Goal: Task Accomplishment & Management: Use online tool/utility

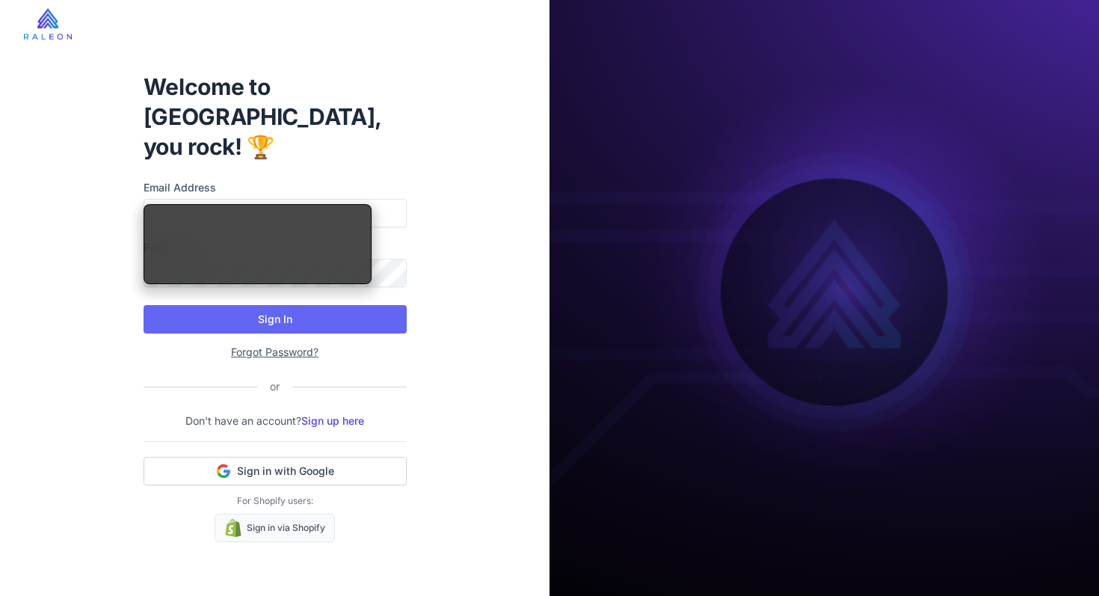
click at [324, 138] on div "Welcome to Raleon, you rock! 🏆 Email Address Password Sign In Forgot Password? …" at bounding box center [275, 307] width 287 height 518
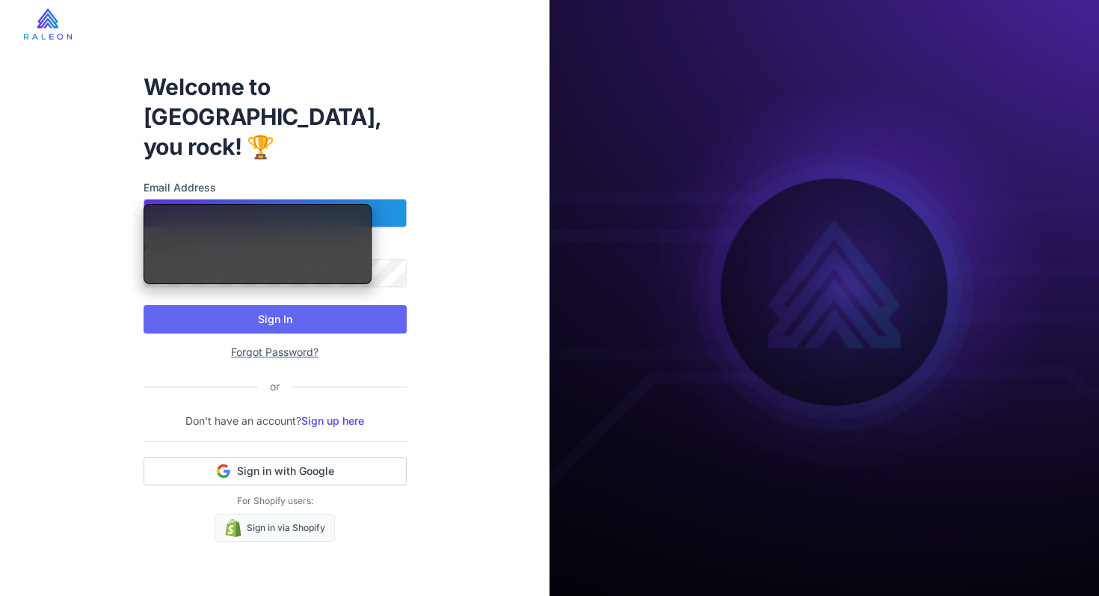
click at [242, 199] on input "Email Address" at bounding box center [274, 213] width 263 height 28
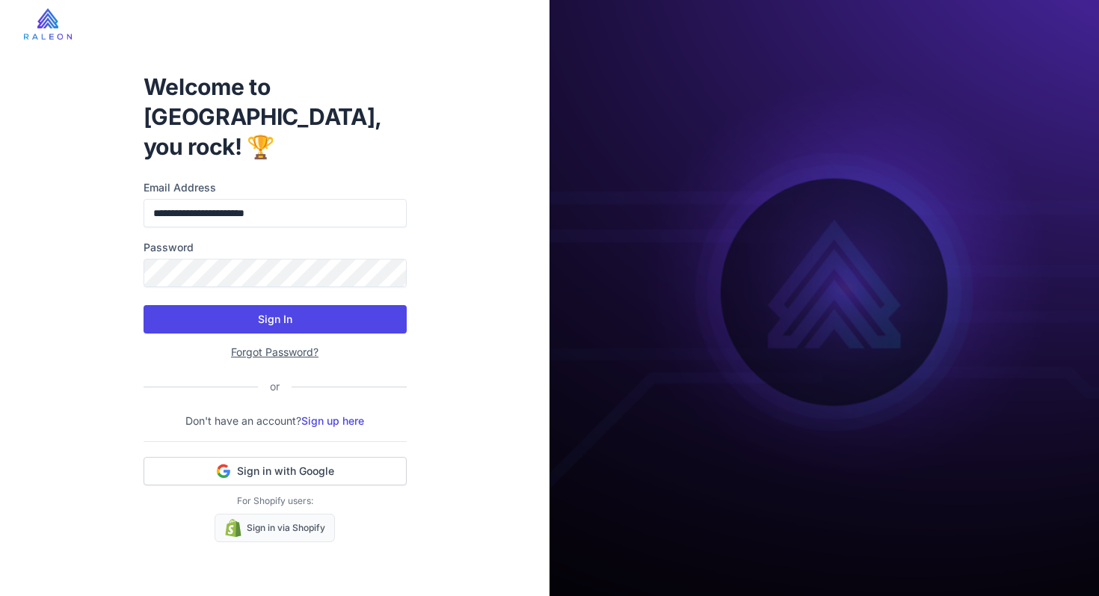
click at [239, 305] on button "Sign In" at bounding box center [274, 319] width 263 height 28
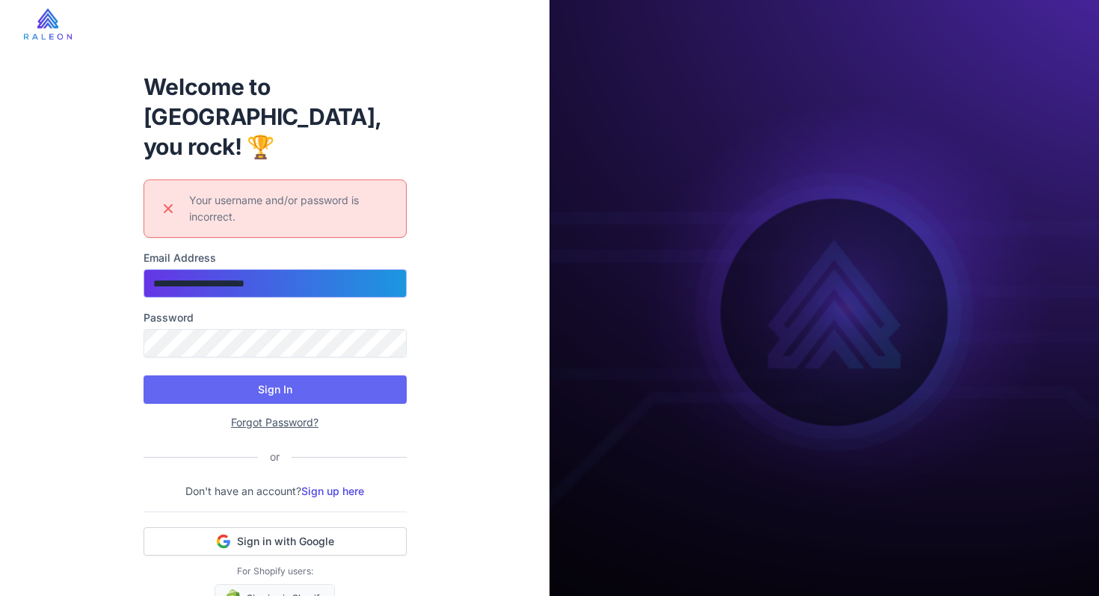
drag, startPoint x: 233, startPoint y: 250, endPoint x: 211, endPoint y: 251, distance: 22.4
click at [211, 269] on input "**********" at bounding box center [274, 283] width 263 height 28
type input "**********"
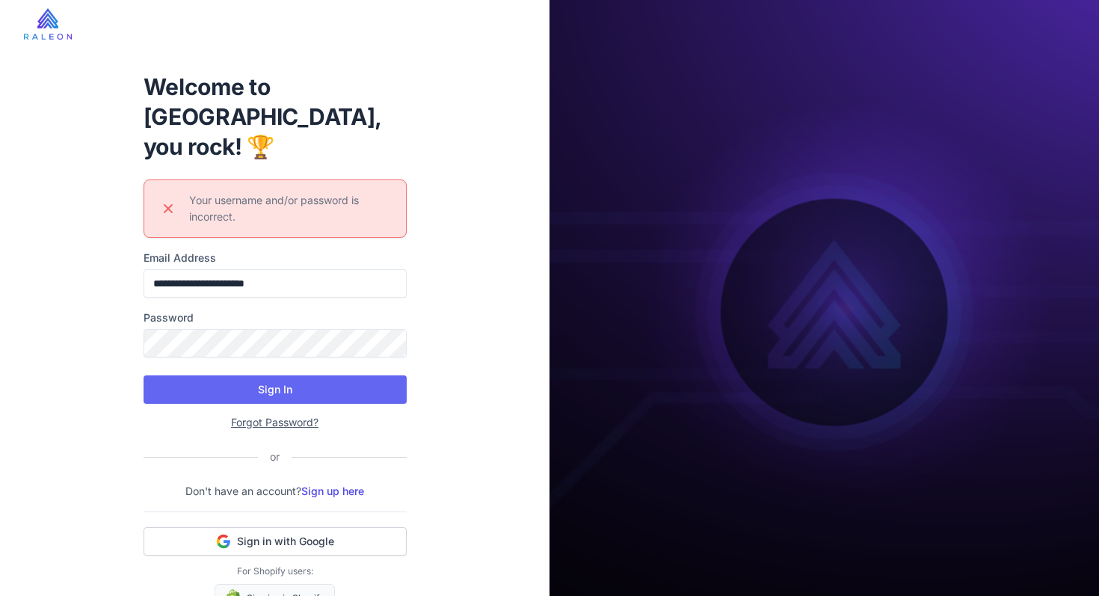
click at [492, 278] on div "**********" at bounding box center [274, 318] width 549 height 636
click at [312, 375] on button "Sign In" at bounding box center [274, 389] width 263 height 28
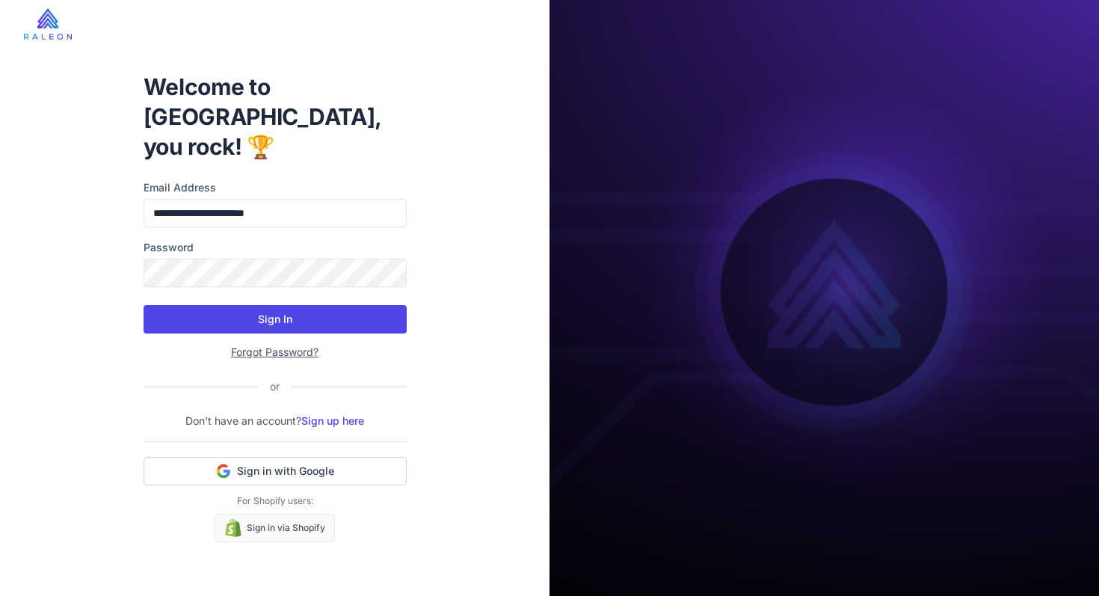
click at [300, 305] on button "Sign In" at bounding box center [274, 319] width 263 height 28
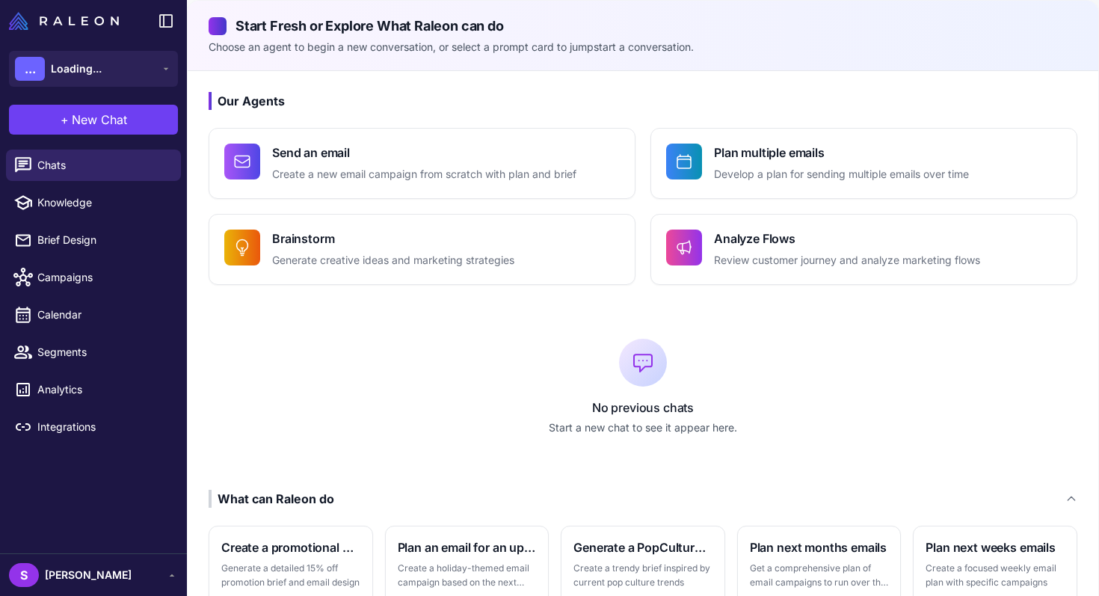
click at [197, 295] on div "Our Agents Send an email Create a new email campaign from scratch with plan and…" at bounding box center [643, 449] width 910 height 756
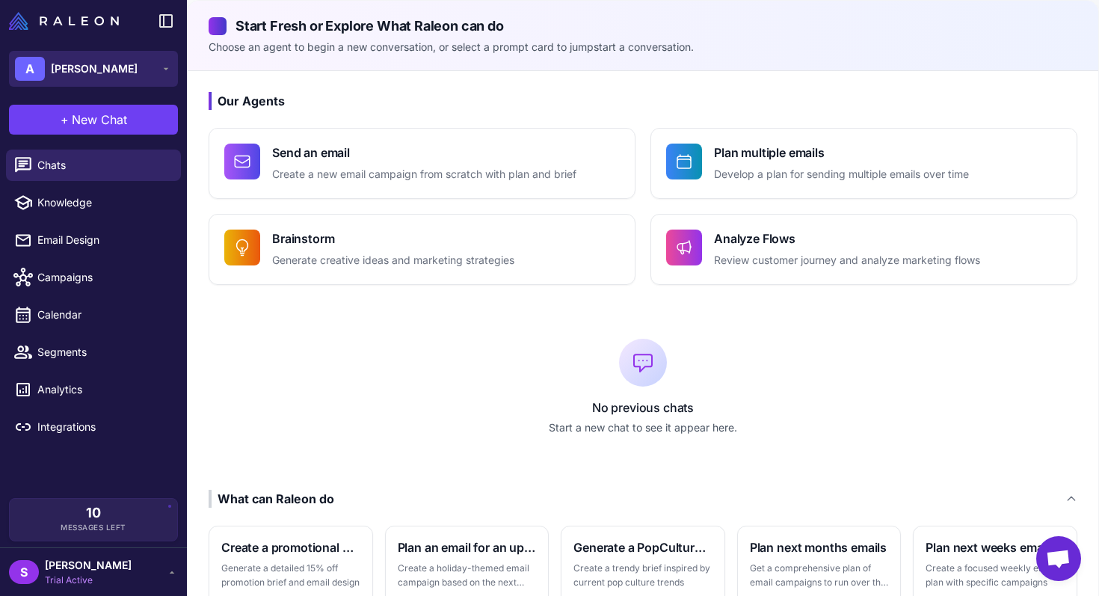
click at [89, 70] on span "[PERSON_NAME]" at bounding box center [94, 69] width 87 height 16
click at [93, 70] on span "[PERSON_NAME]" at bounding box center [94, 69] width 87 height 16
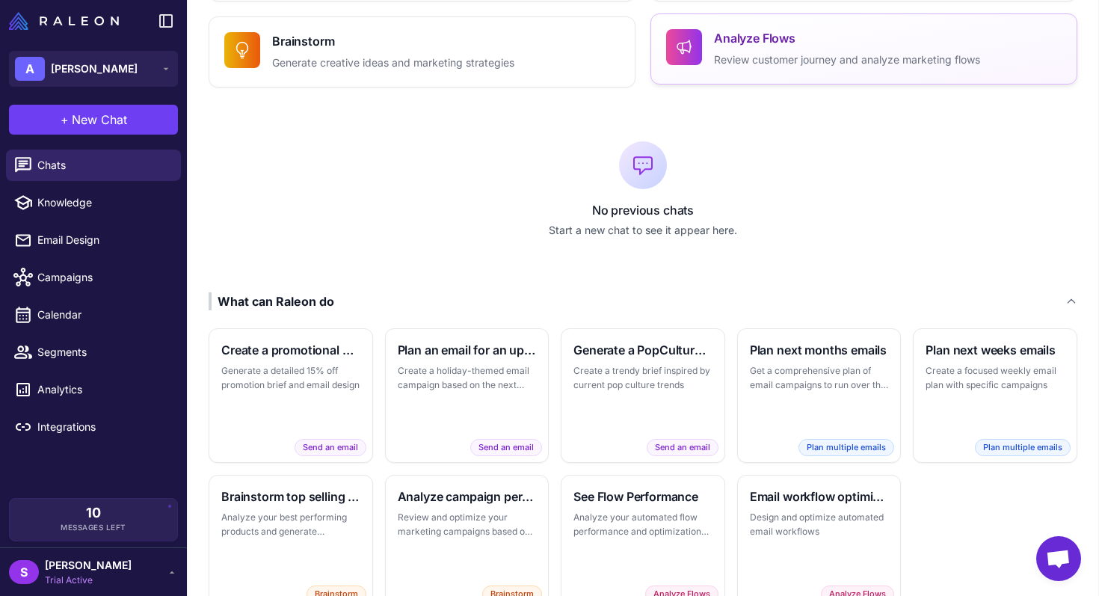
scroll to position [250, 0]
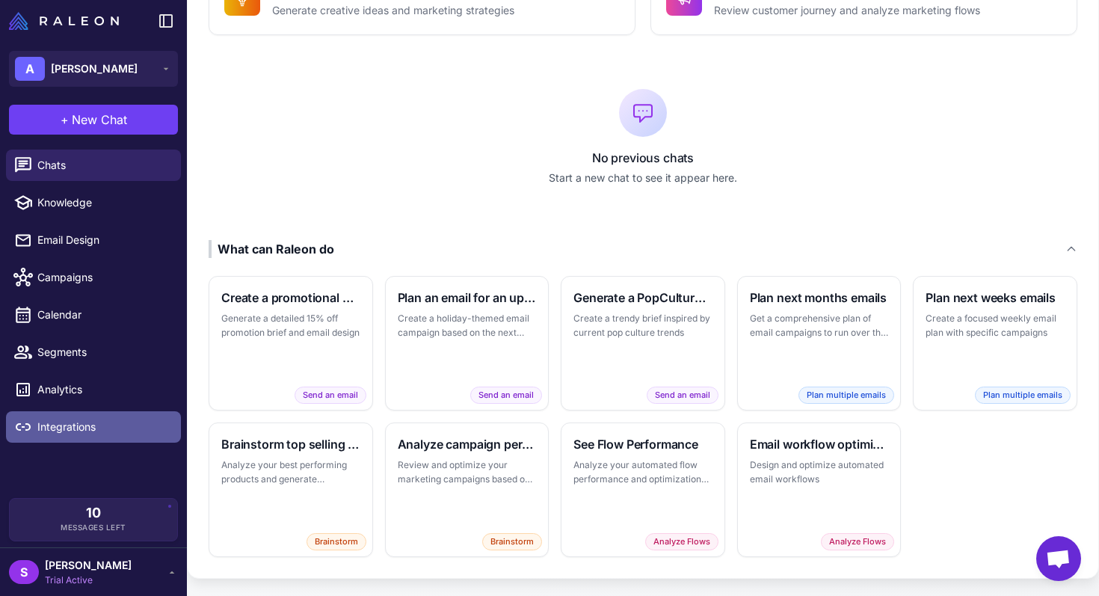
click at [70, 419] on span "Integrations" at bounding box center [103, 427] width 132 height 16
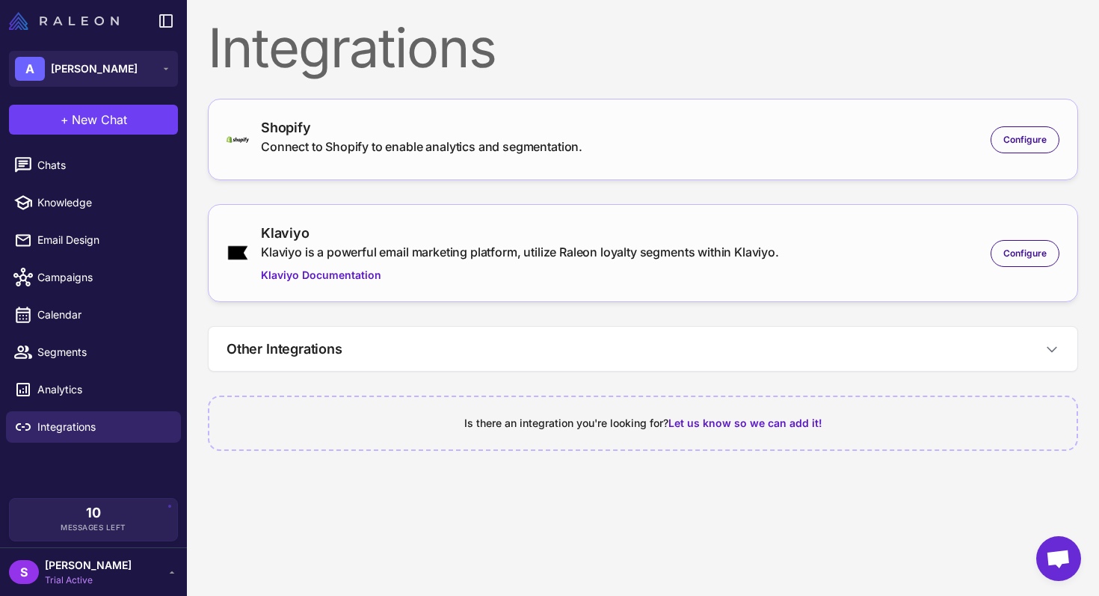
click at [18, 19] on img at bounding box center [64, 21] width 110 height 18
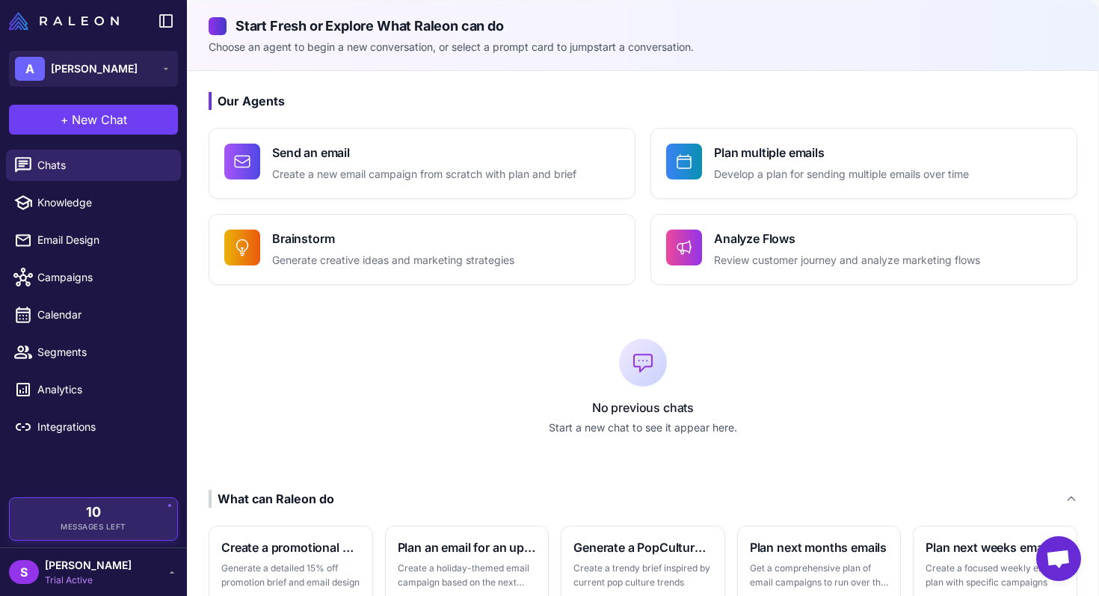
click at [105, 532] on div "10 Messages Left" at bounding box center [93, 518] width 169 height 43
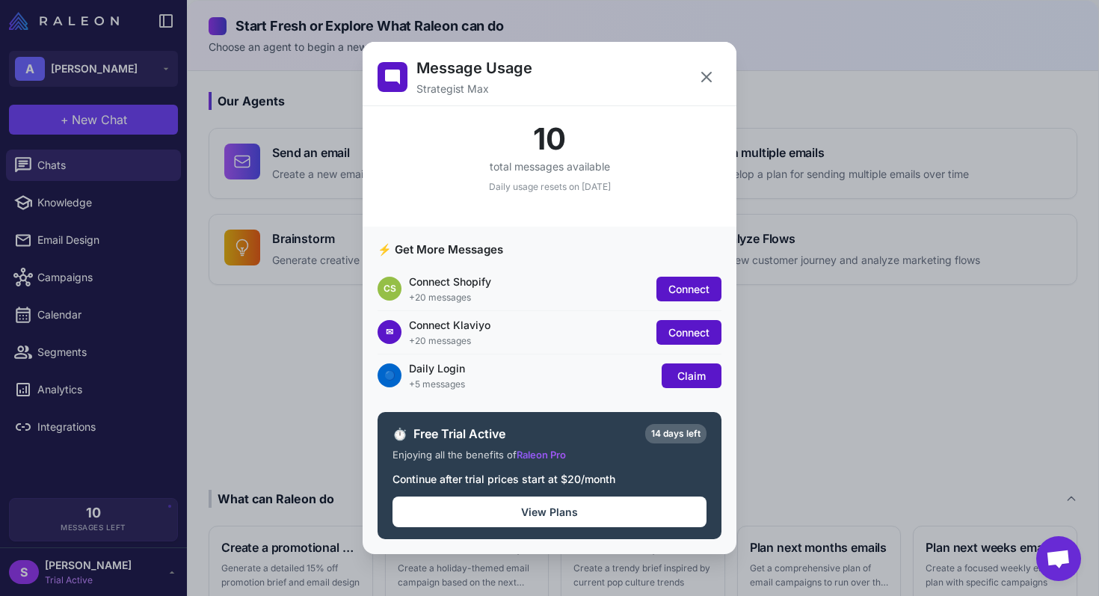
click at [586, 131] on div "10" at bounding box center [549, 139] width 344 height 30
click at [526, 152] on div "10" at bounding box center [549, 139] width 344 height 30
click at [543, 136] on div "10" at bounding box center [549, 139] width 344 height 30
click at [688, 380] on span "Claim" at bounding box center [691, 375] width 28 height 13
click at [567, 517] on button "View Plans" at bounding box center [549, 511] width 314 height 31
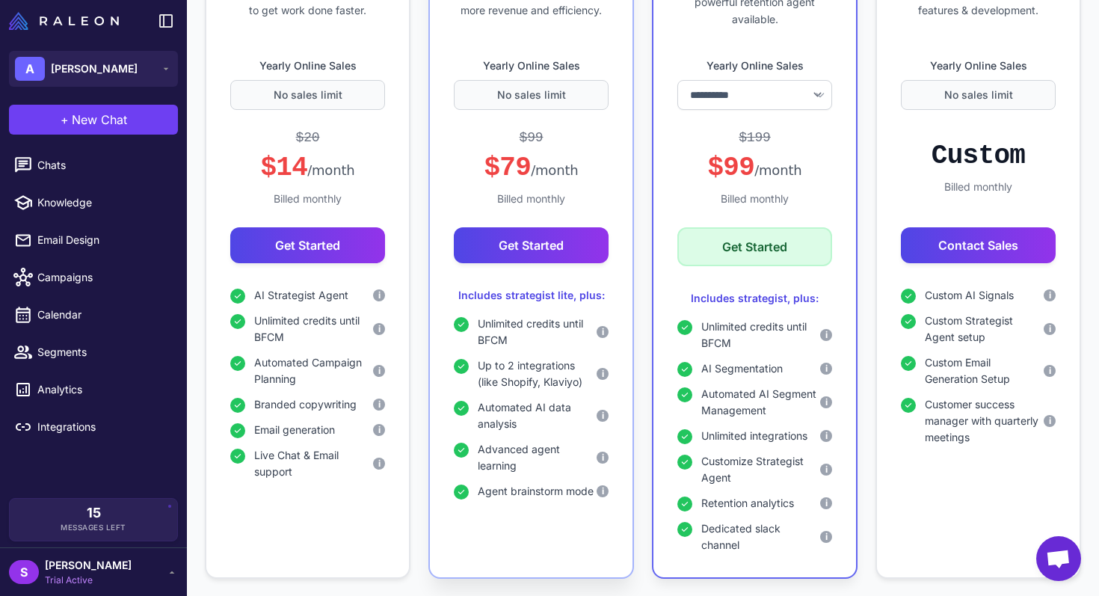
scroll to position [135, 0]
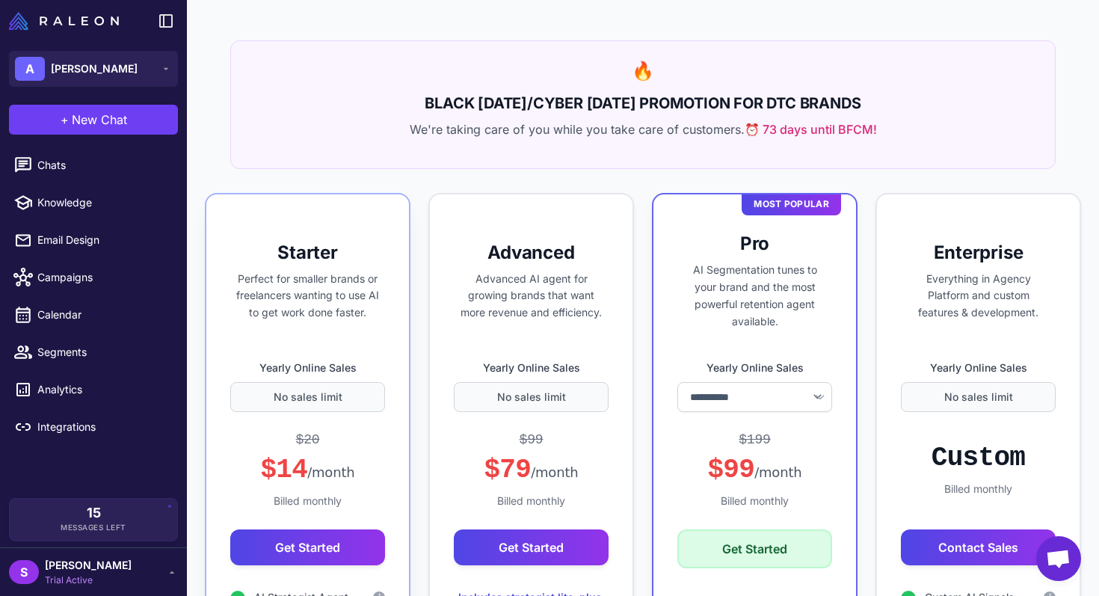
click at [351, 330] on div "Starter Perfect for smaller brands or freelancers wanting to use AI to get work…" at bounding box center [308, 537] width 206 height 688
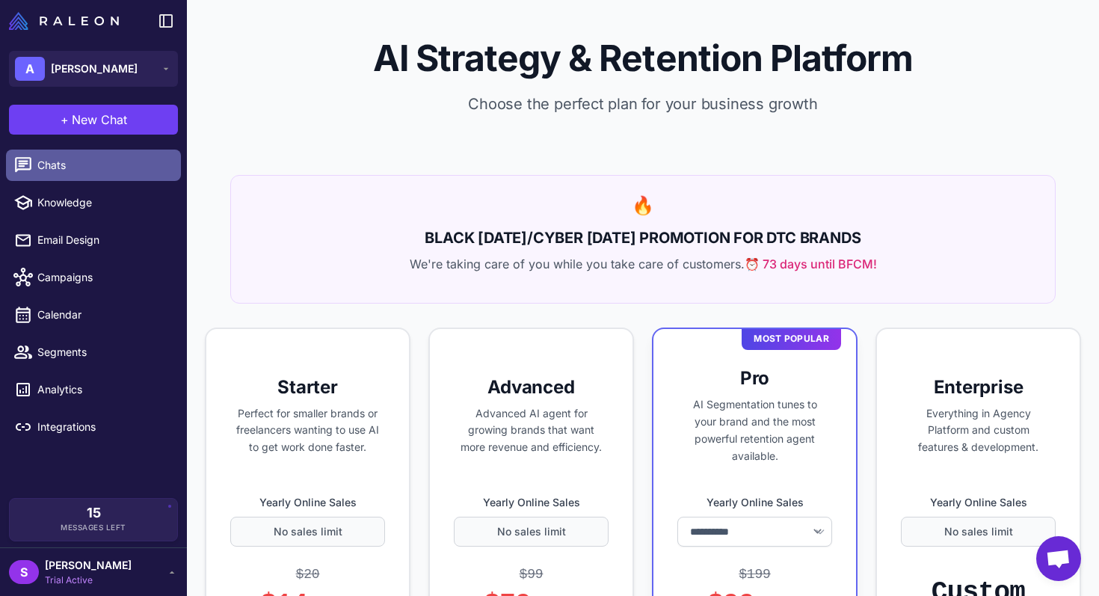
click at [44, 173] on link "Chats" at bounding box center [93, 164] width 175 height 31
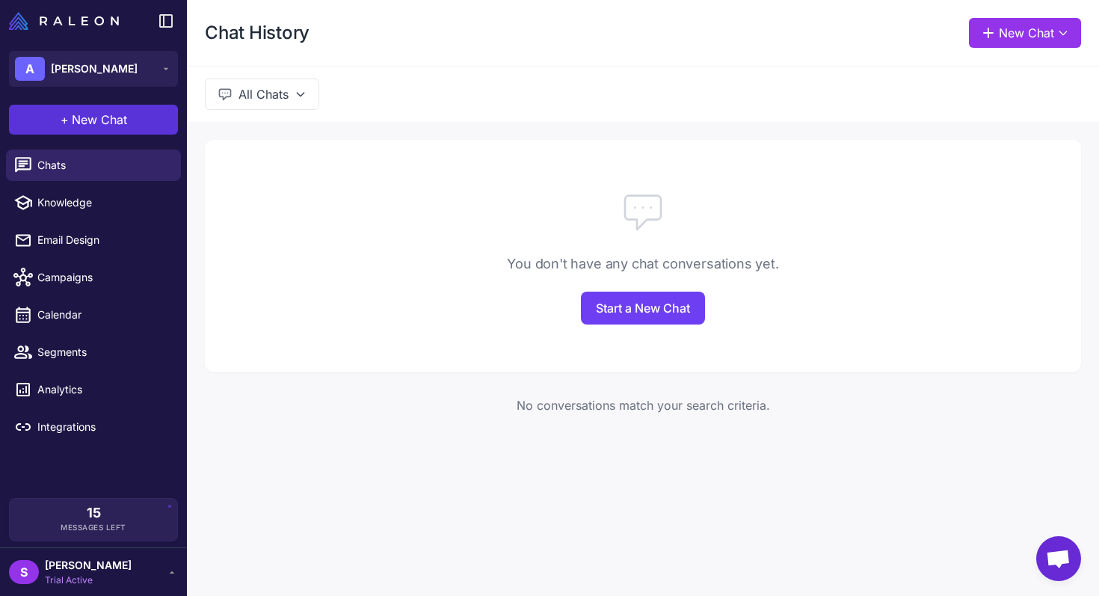
click at [37, 114] on button "+ New Chat" at bounding box center [93, 120] width 169 height 30
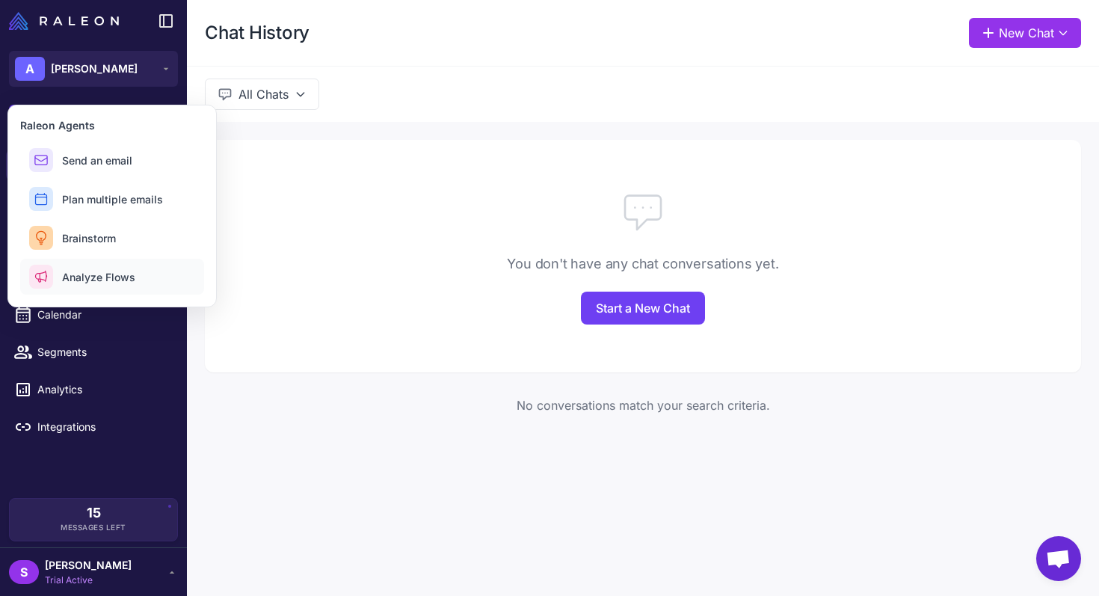
click at [159, 282] on button "Analyze Flows" at bounding box center [112, 277] width 184 height 36
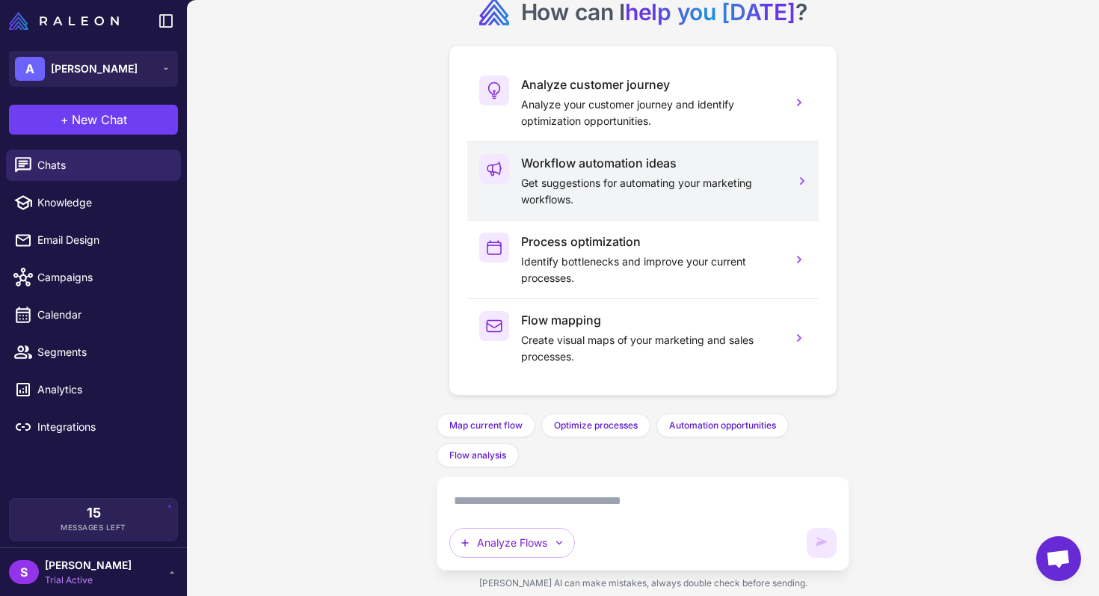
scroll to position [37, 0]
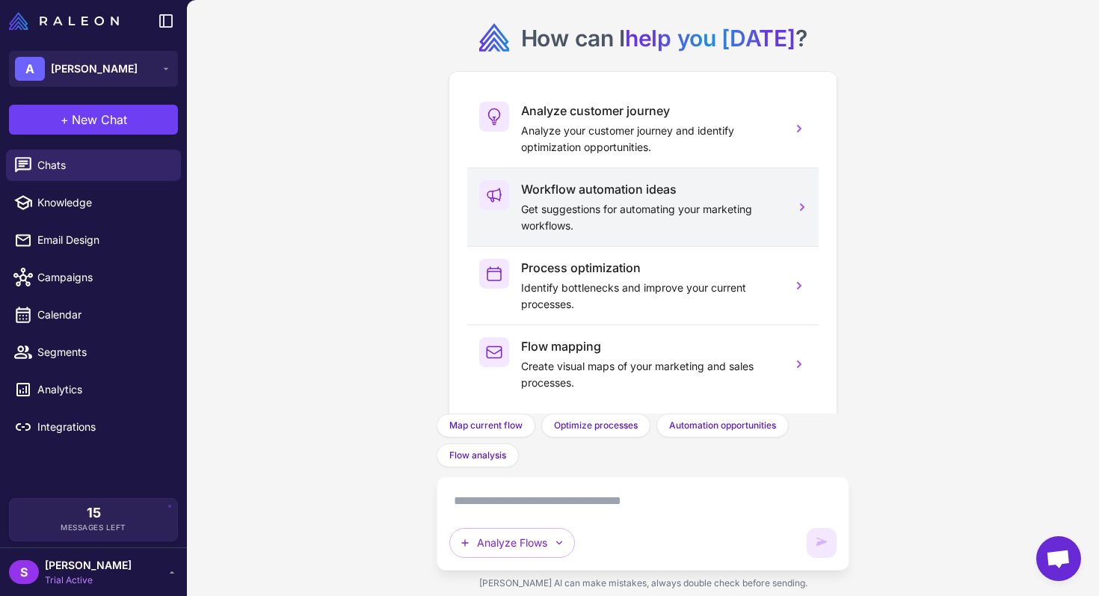
click at [701, 214] on p "Get suggestions for automating your marketing workflows." at bounding box center [650, 217] width 258 height 33
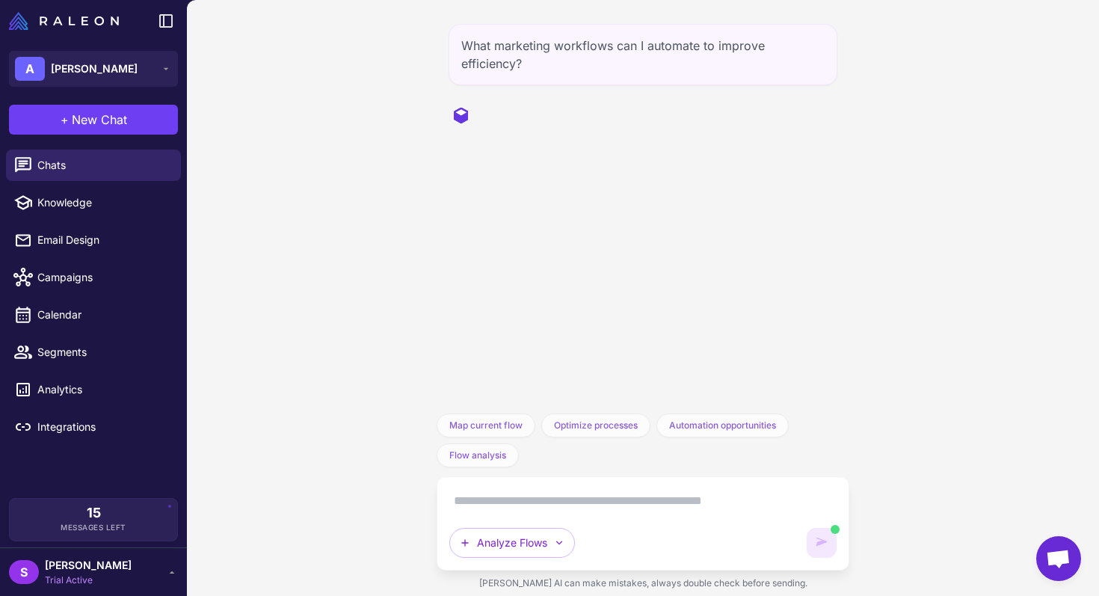
scroll to position [0, 0]
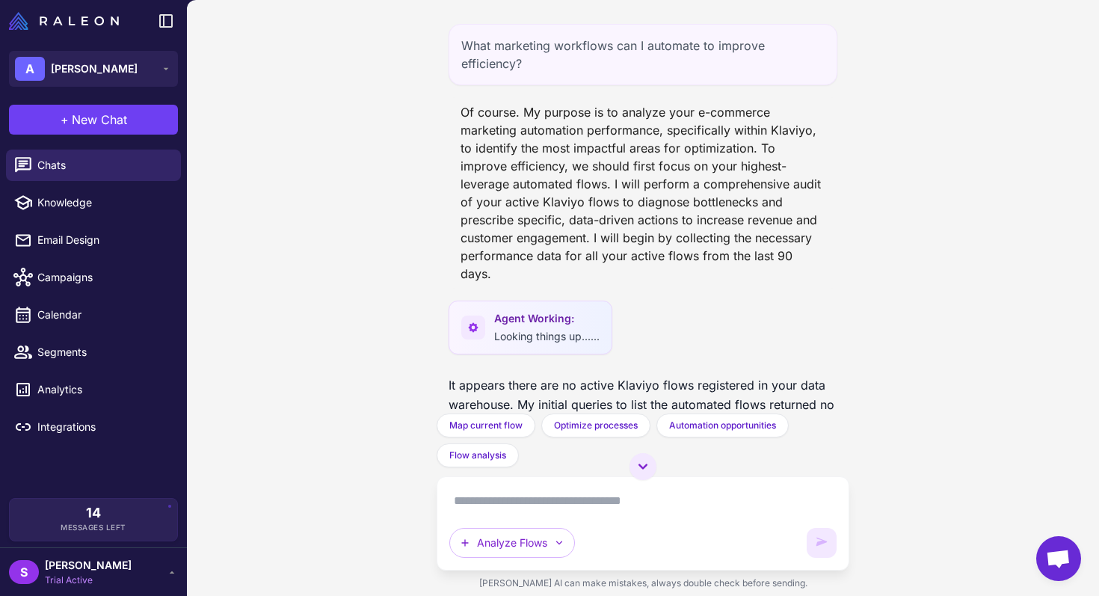
scroll to position [319, 0]
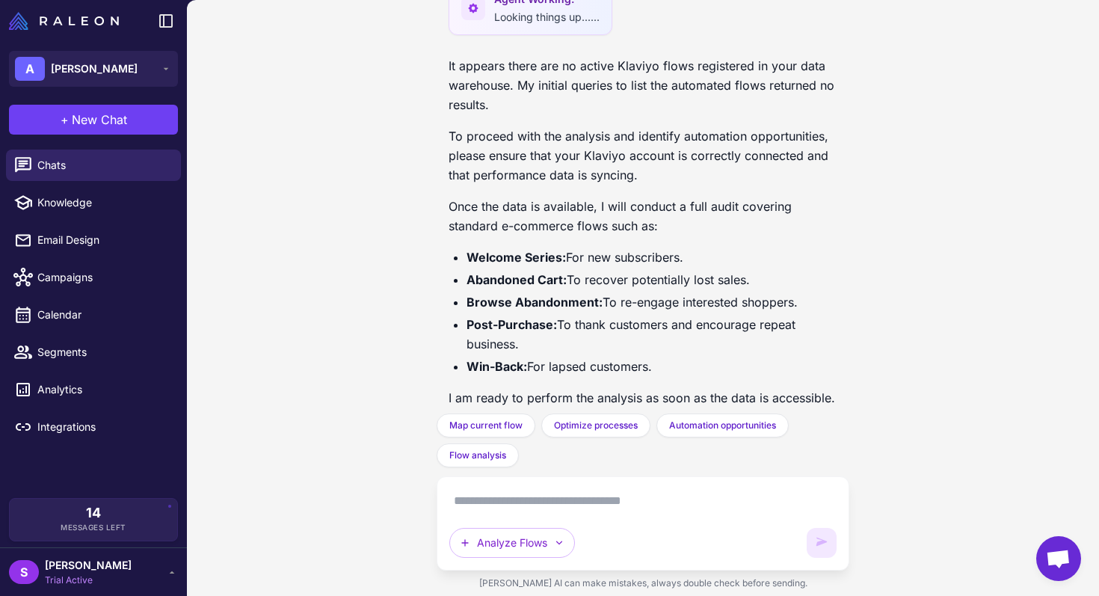
click at [515, 501] on textarea at bounding box center [642, 501] width 386 height 24
click at [81, 435] on link "Integrations" at bounding box center [93, 426] width 175 height 31
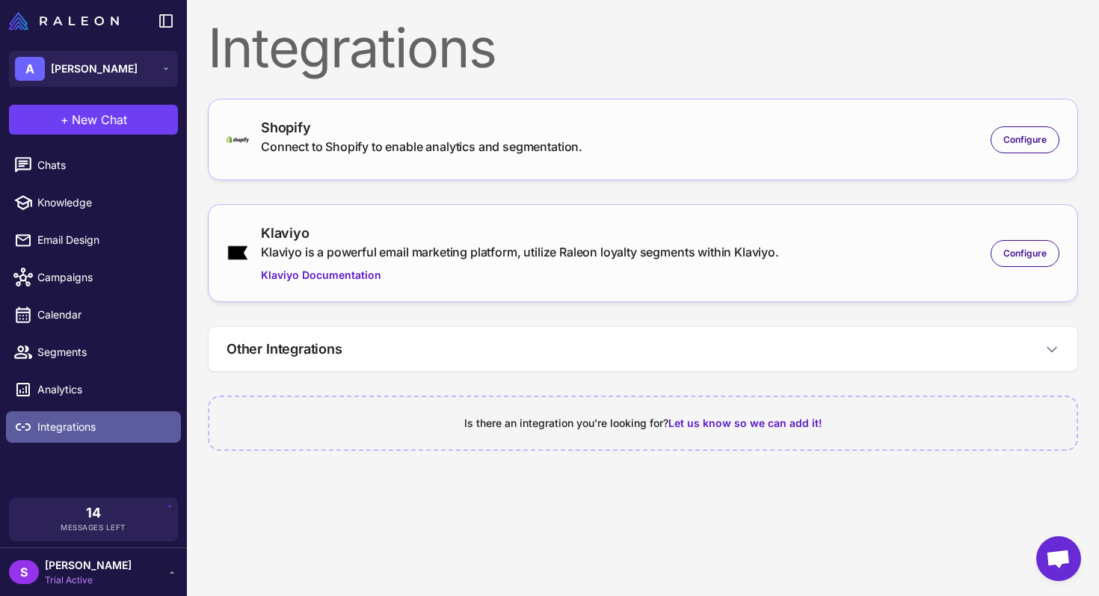
click at [46, 431] on span "Integrations" at bounding box center [103, 427] width 132 height 16
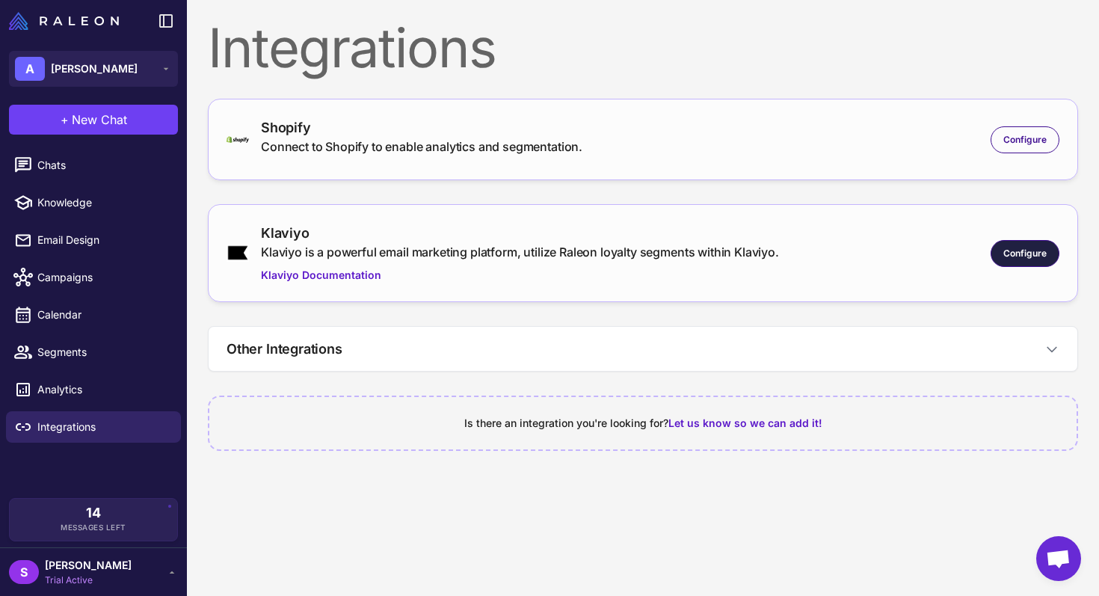
click at [1020, 255] on span "Configure" at bounding box center [1024, 253] width 43 height 13
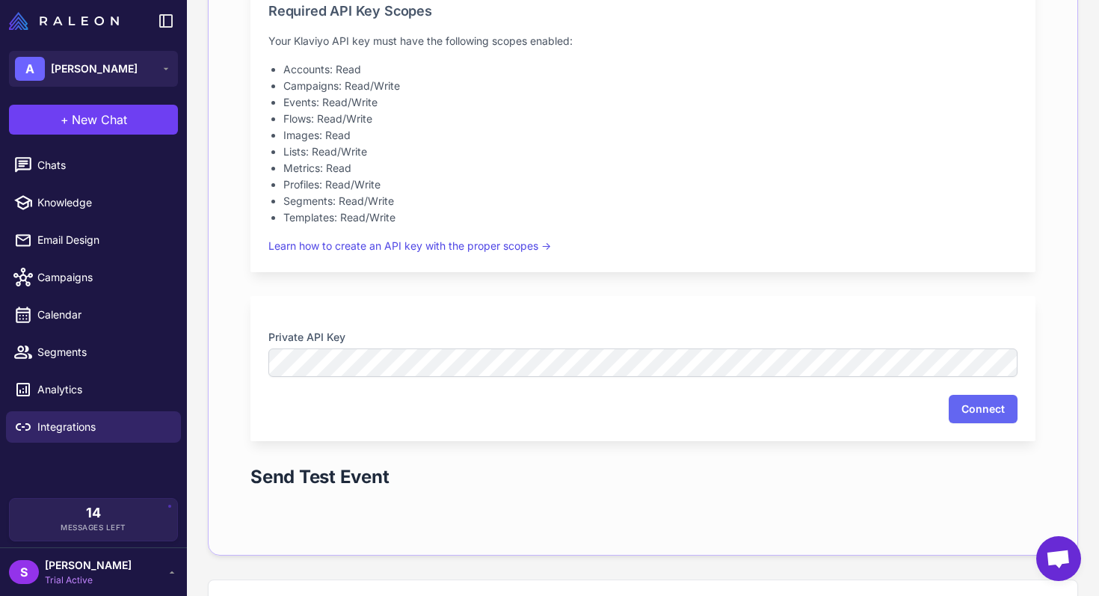
scroll to position [513, 0]
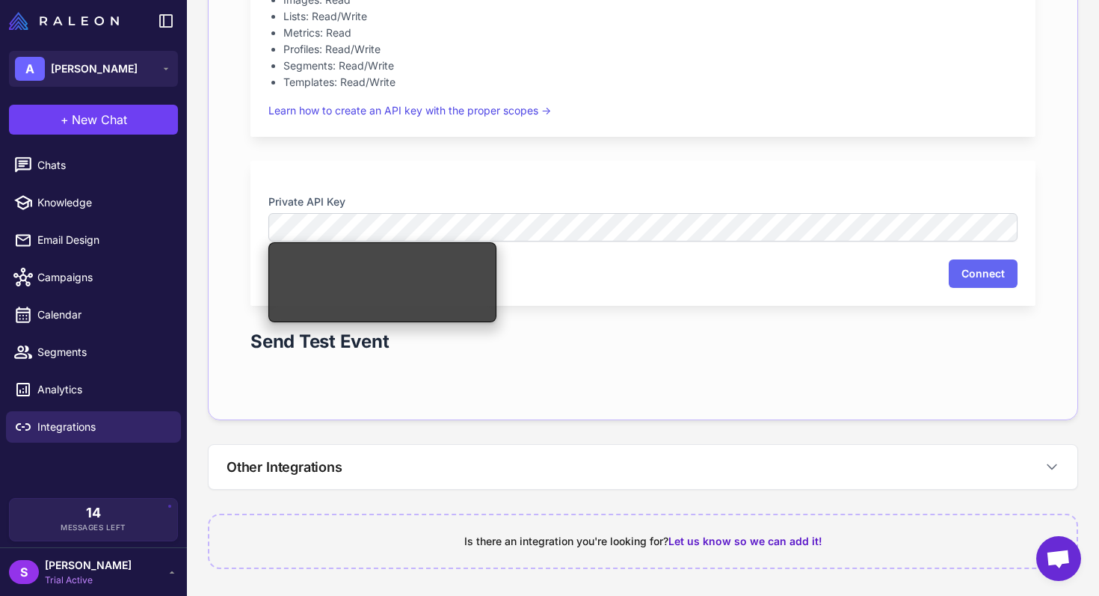
click at [519, 182] on div "Private API Key Connect" at bounding box center [642, 233] width 785 height 145
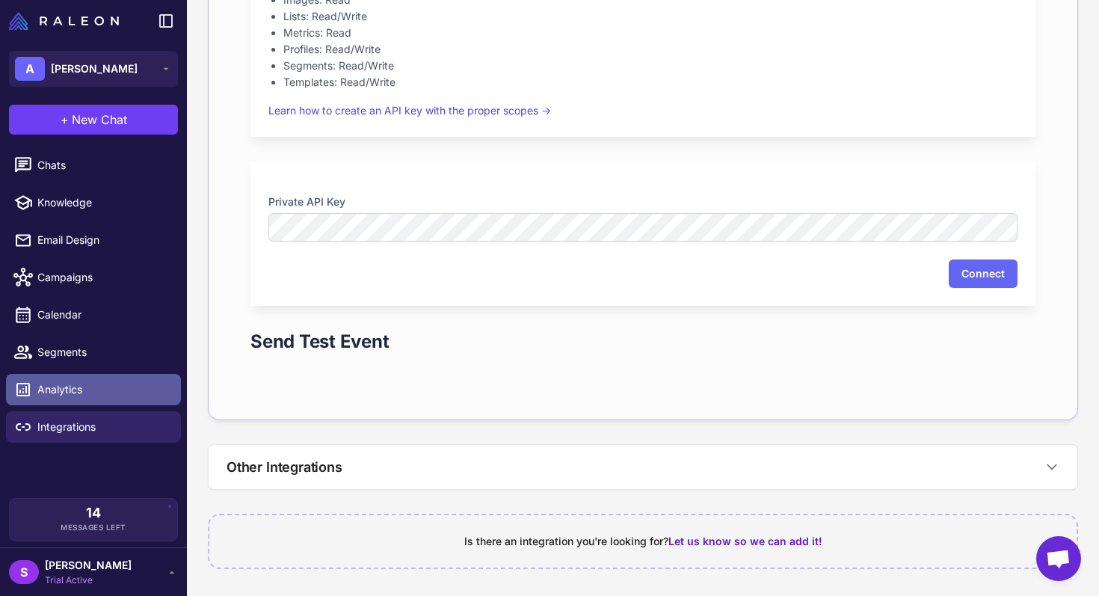
click at [96, 380] on link "Analytics" at bounding box center [93, 389] width 175 height 31
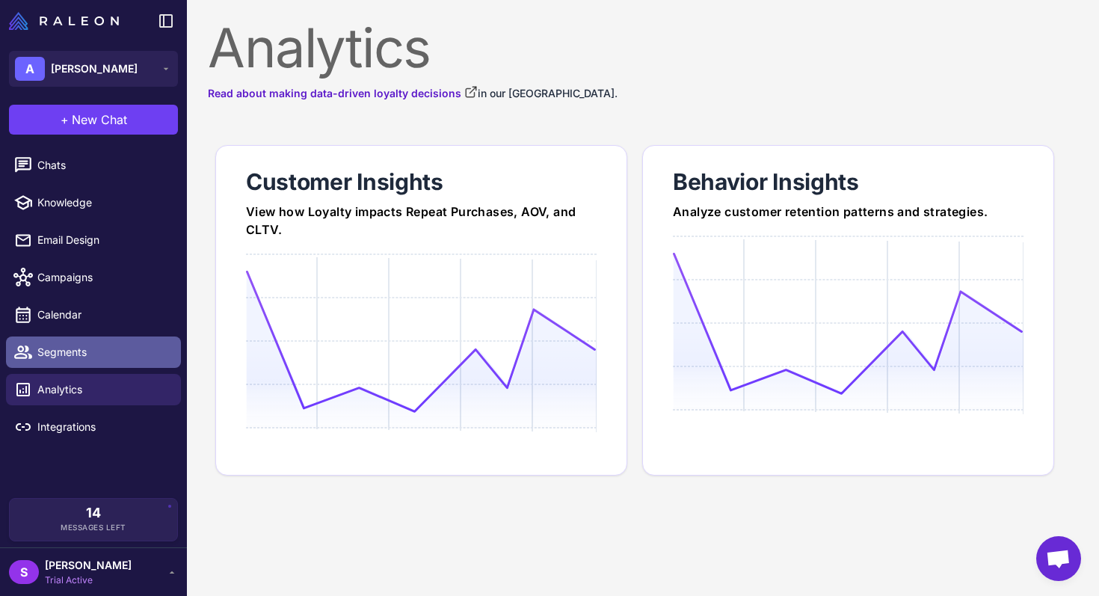
click at [100, 342] on link "Segments" at bounding box center [93, 351] width 175 height 31
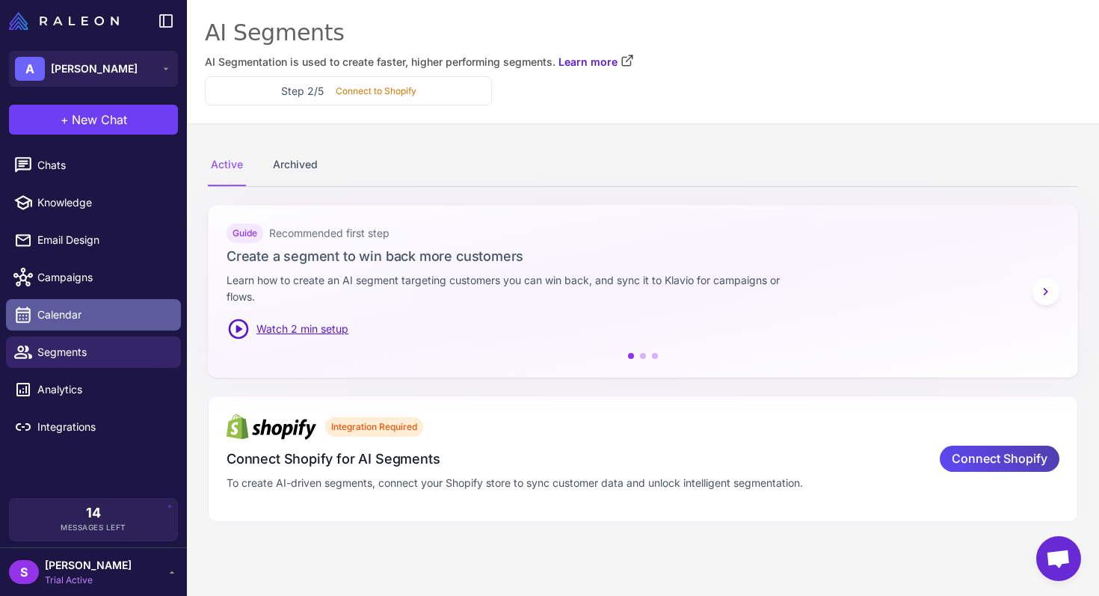
click at [99, 308] on span "Calendar" at bounding box center [103, 314] width 132 height 16
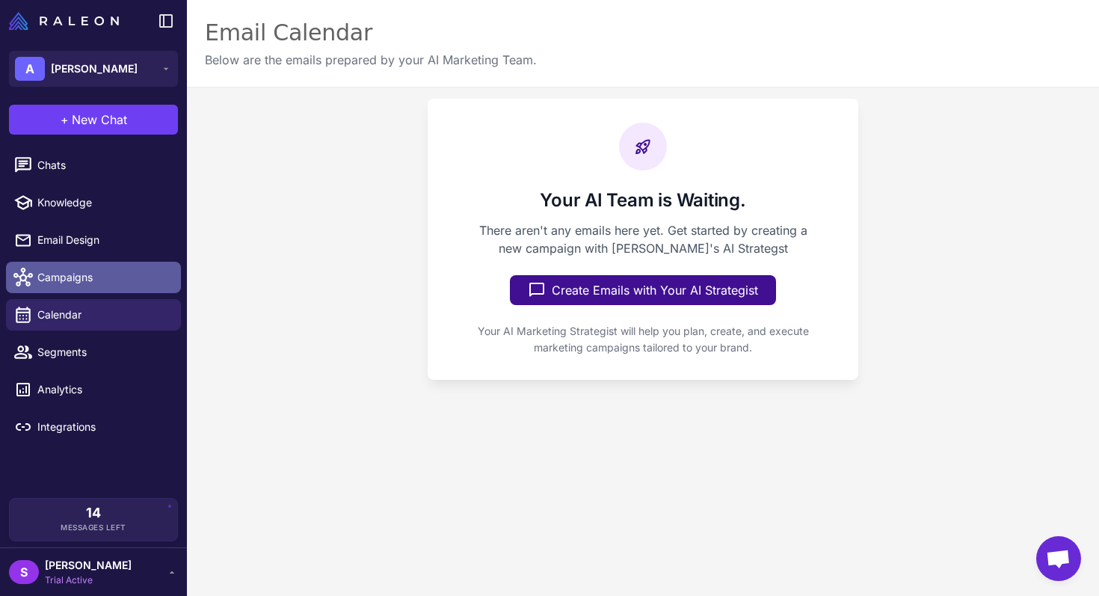
click at [95, 288] on link "Campaigns" at bounding box center [93, 277] width 175 height 31
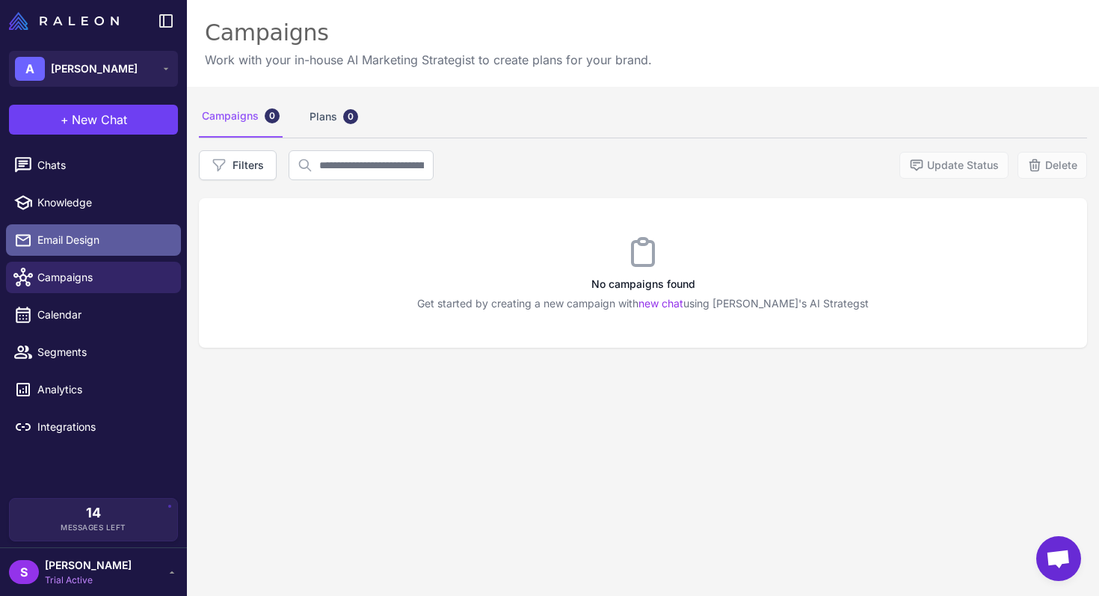
click at [94, 230] on link "Email Design" at bounding box center [93, 239] width 175 height 31
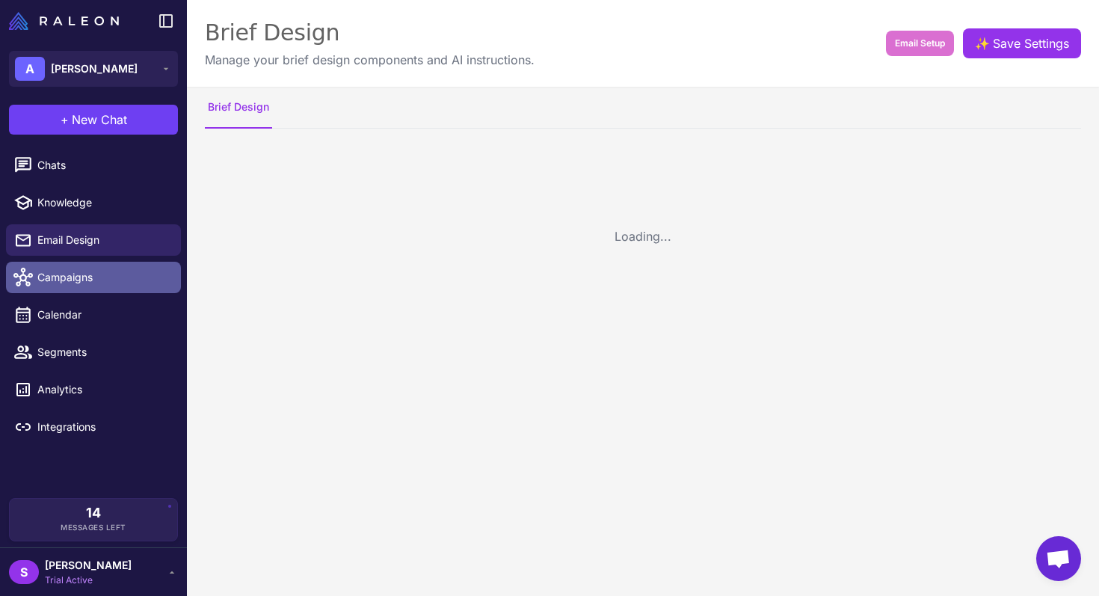
click at [95, 273] on span "Campaigns" at bounding box center [103, 277] width 132 height 16
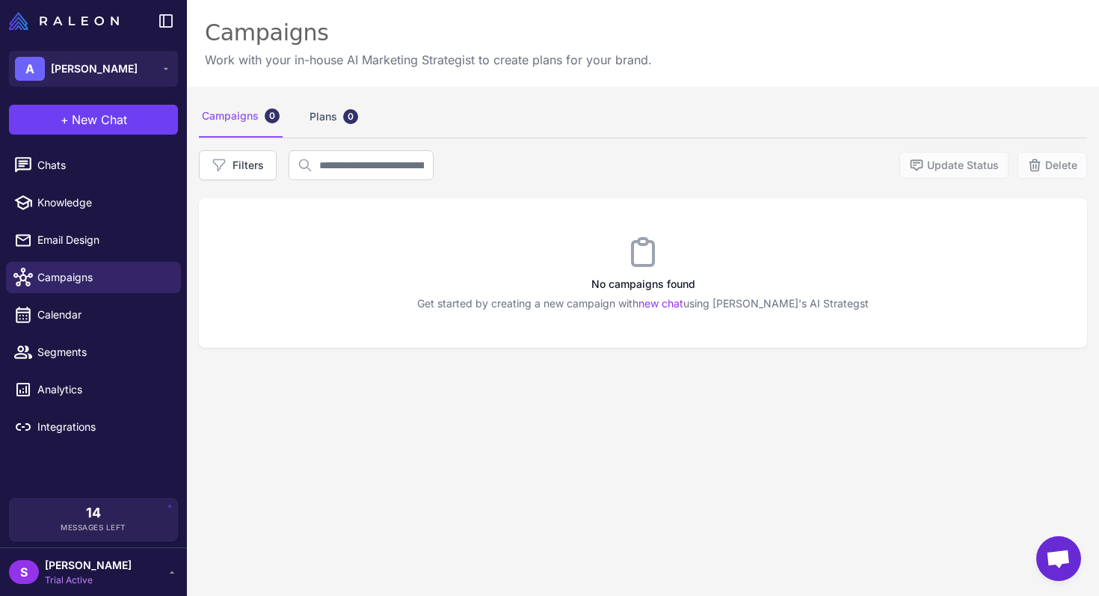
click at [680, 260] on div "No campaigns found Get started by creating a new campaign with new chat using […" at bounding box center [643, 272] width 888 height 149
click at [364, 124] on div "Campaigns 0 Plans 0" at bounding box center [643, 117] width 888 height 42
click at [142, 163] on span "Chats" at bounding box center [103, 165] width 132 height 16
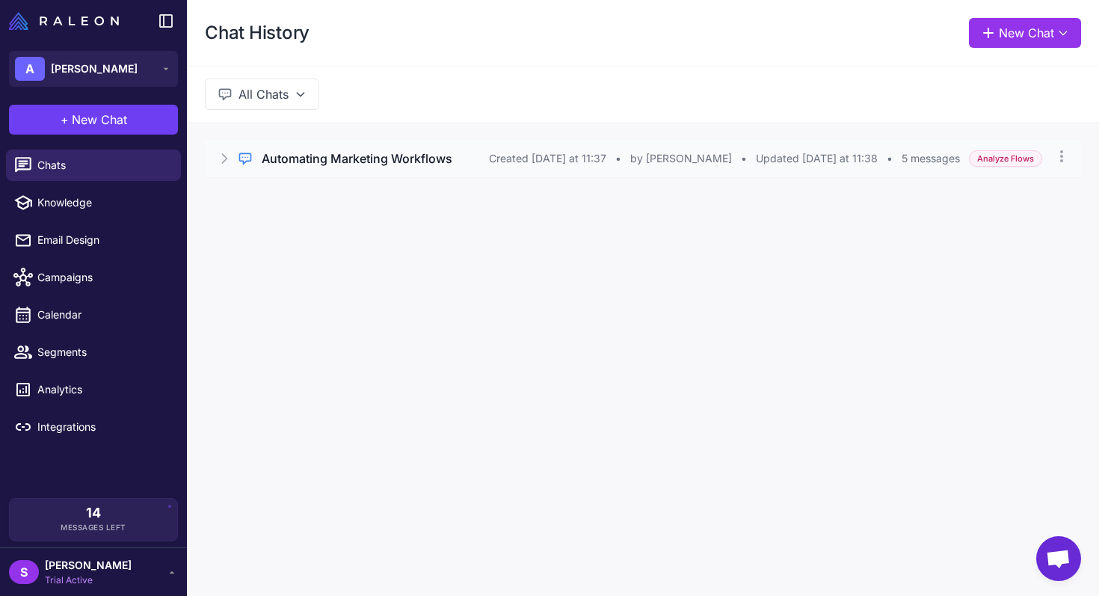
click at [314, 168] on div "Regular Chat Automating Marketing Workflows Created [DATE] at 11:37 • by [PERSO…" at bounding box center [643, 158] width 876 height 37
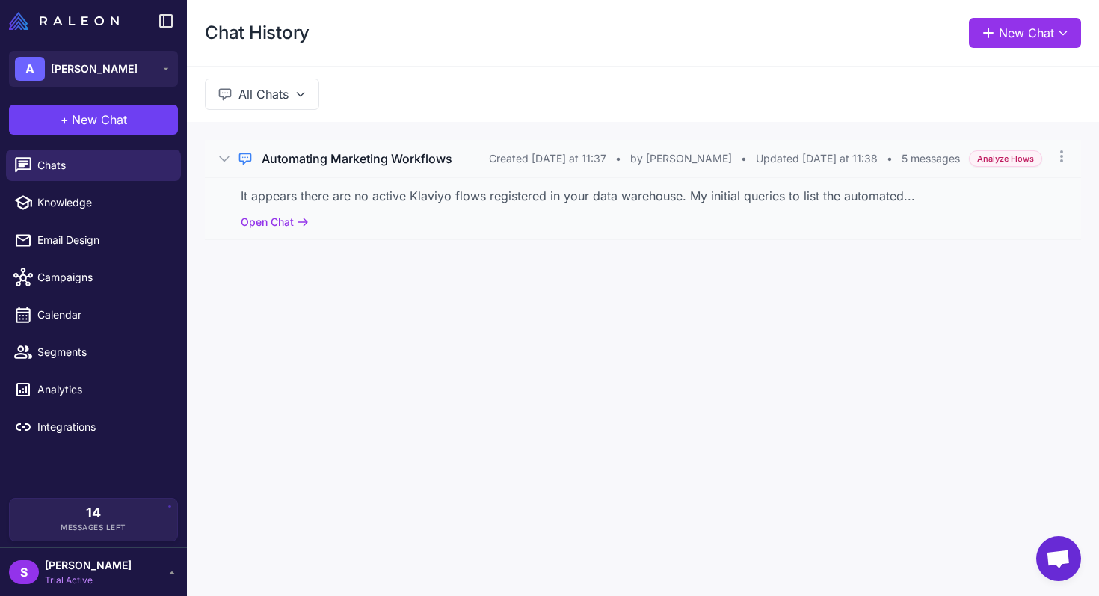
click at [409, 165] on h3 "Automating Marketing Workflows" at bounding box center [357, 158] width 191 height 18
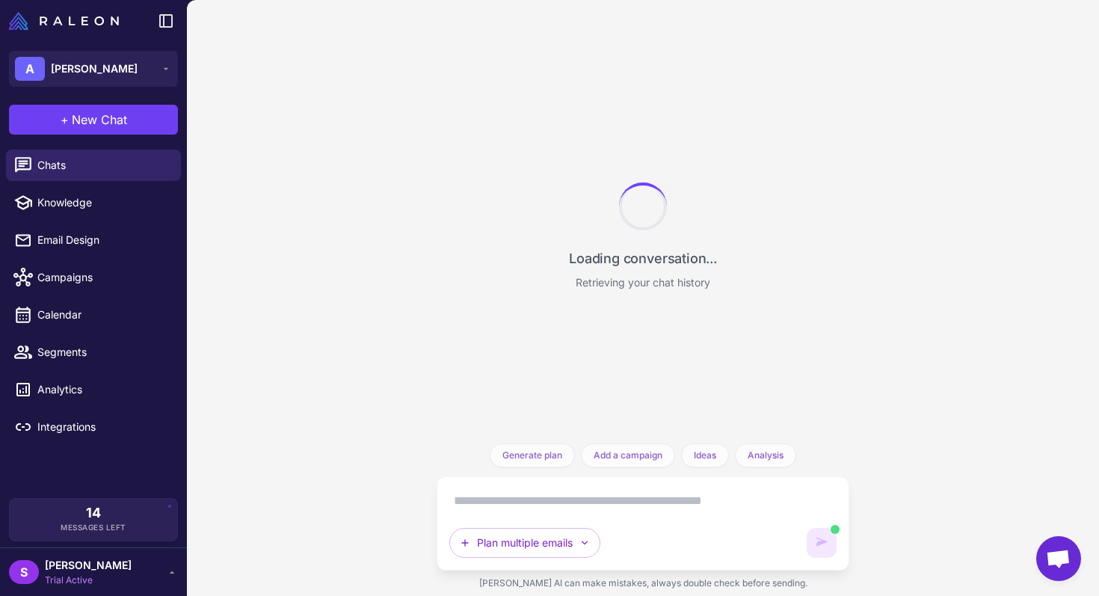
scroll to position [342, 0]
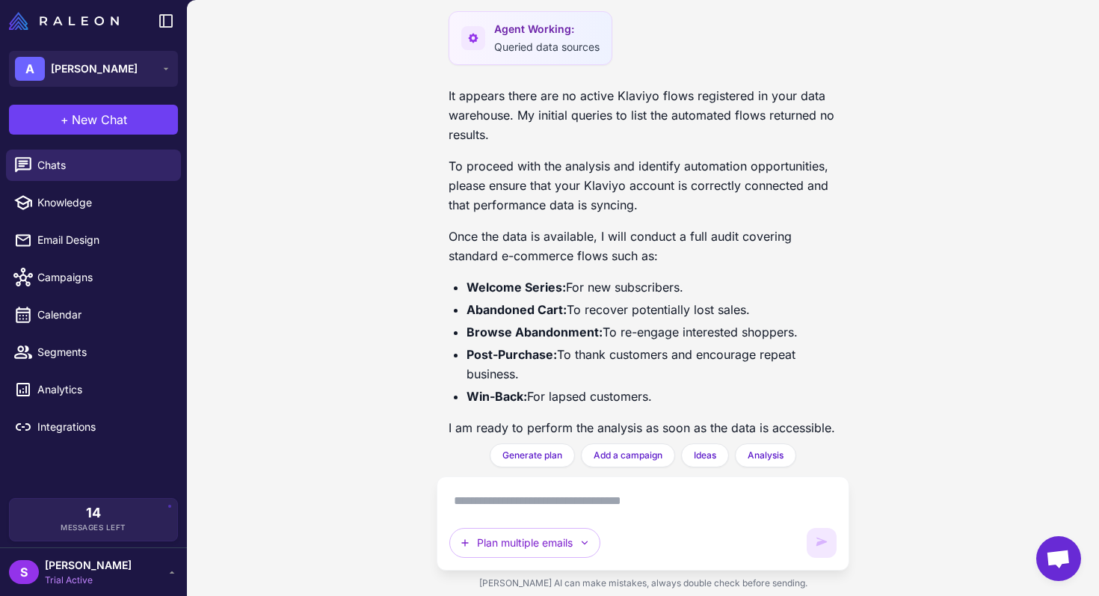
click at [495, 510] on textarea at bounding box center [642, 501] width 386 height 24
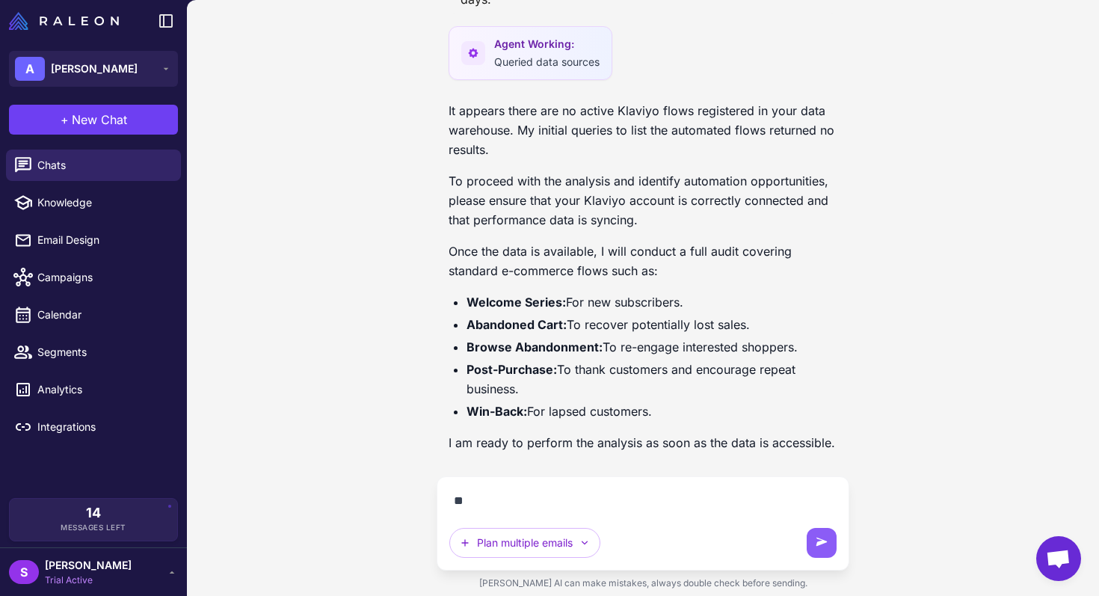
scroll to position [309, 0]
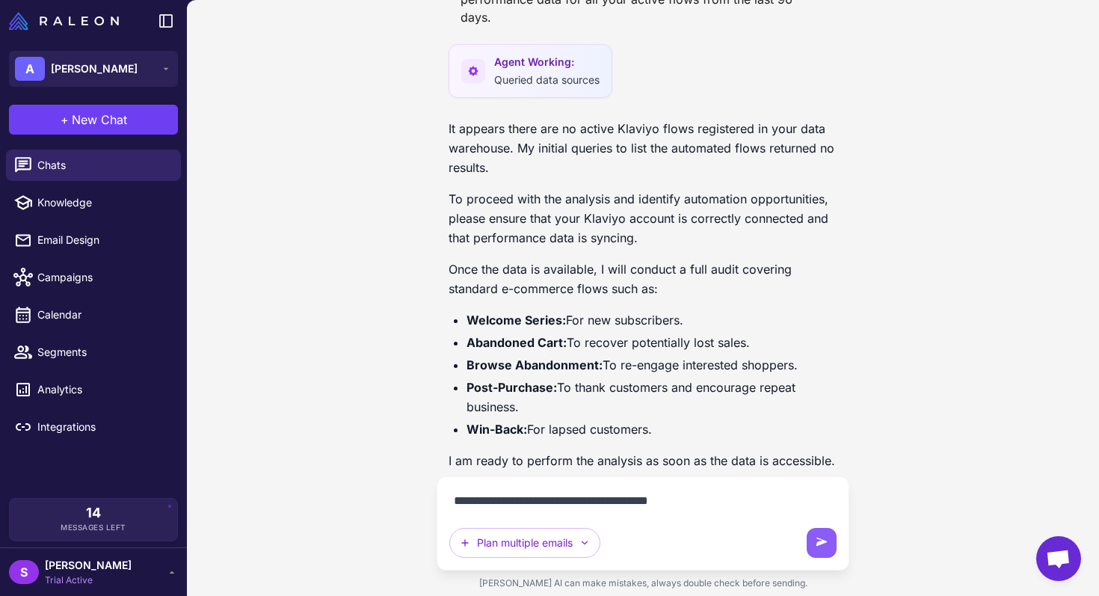
type textarea "**********"
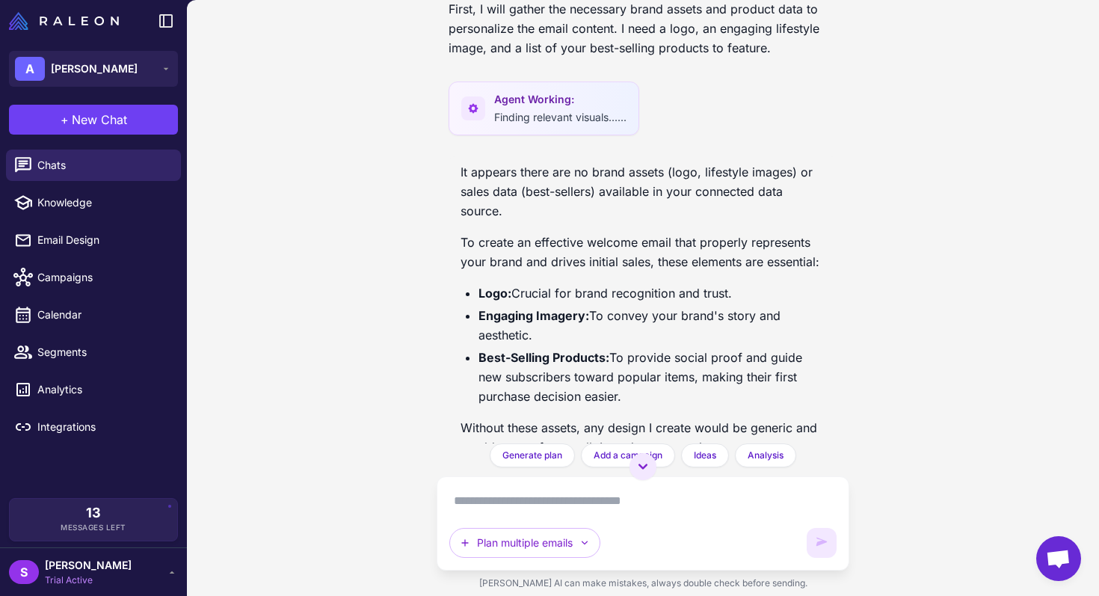
scroll to position [1214, 0]
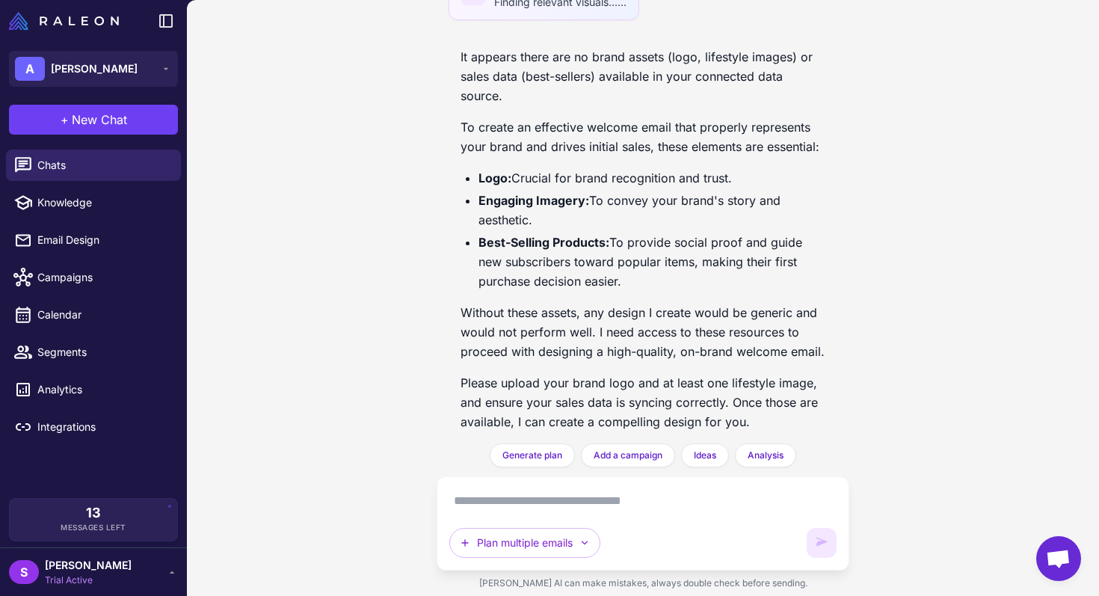
click at [523, 509] on textarea at bounding box center [642, 501] width 386 height 24
click at [507, 534] on button "Plan multiple emails" at bounding box center [524, 543] width 151 height 30
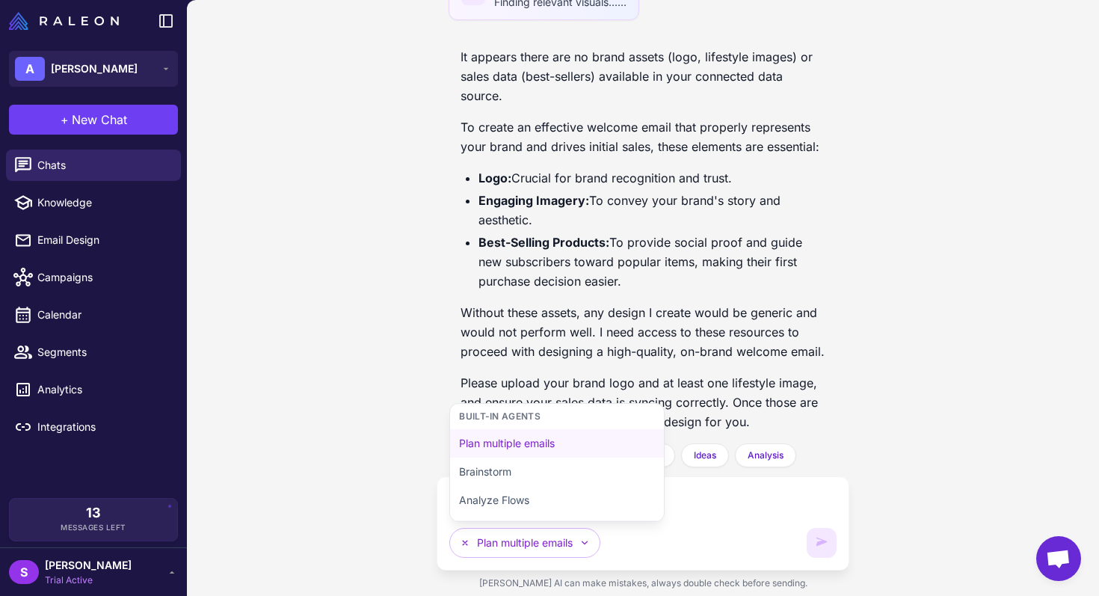
click at [381, 419] on div "Automating Marketing Workflows [DATE] What marketing workflows can I automate t…" at bounding box center [643, 298] width 912 height 596
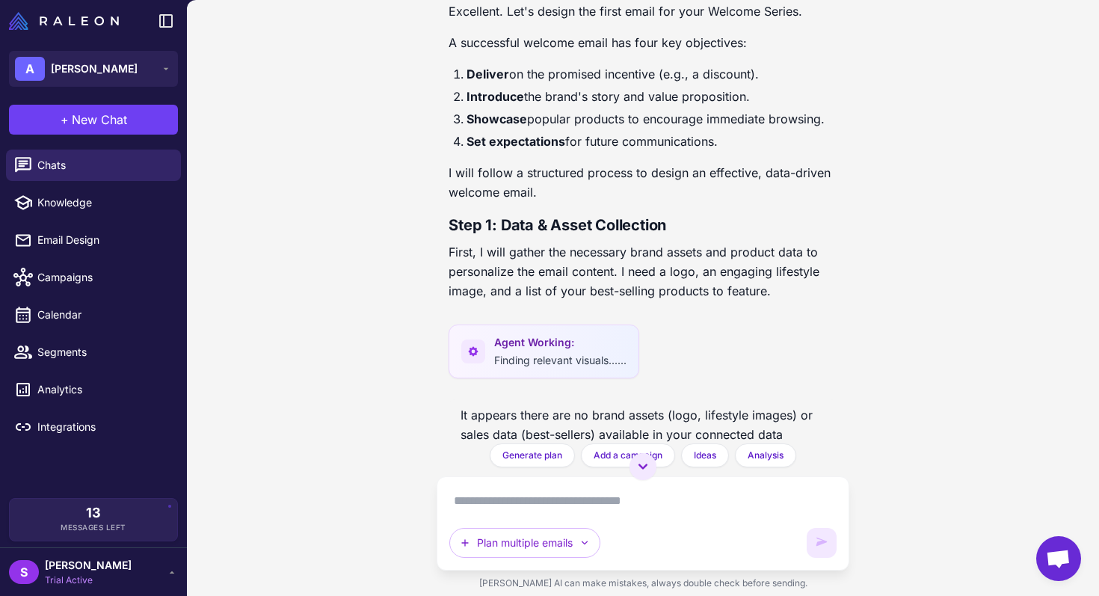
scroll to position [1001, 0]
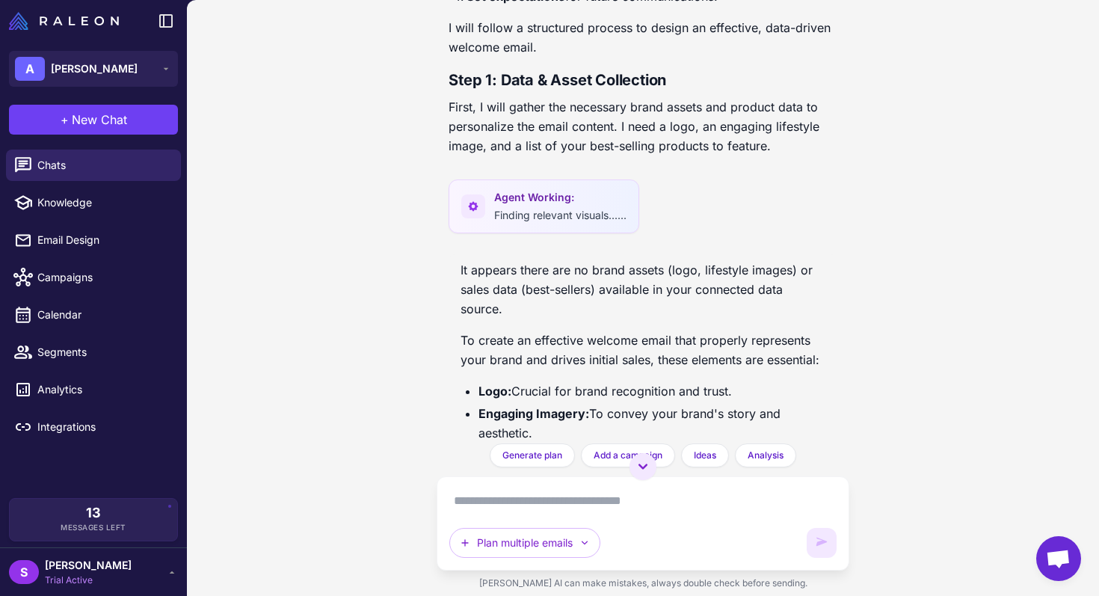
click at [496, 189] on span "Agent Working:" at bounding box center [560, 197] width 132 height 16
click at [522, 209] on span "Finding relevant visuals......" at bounding box center [560, 215] width 132 height 13
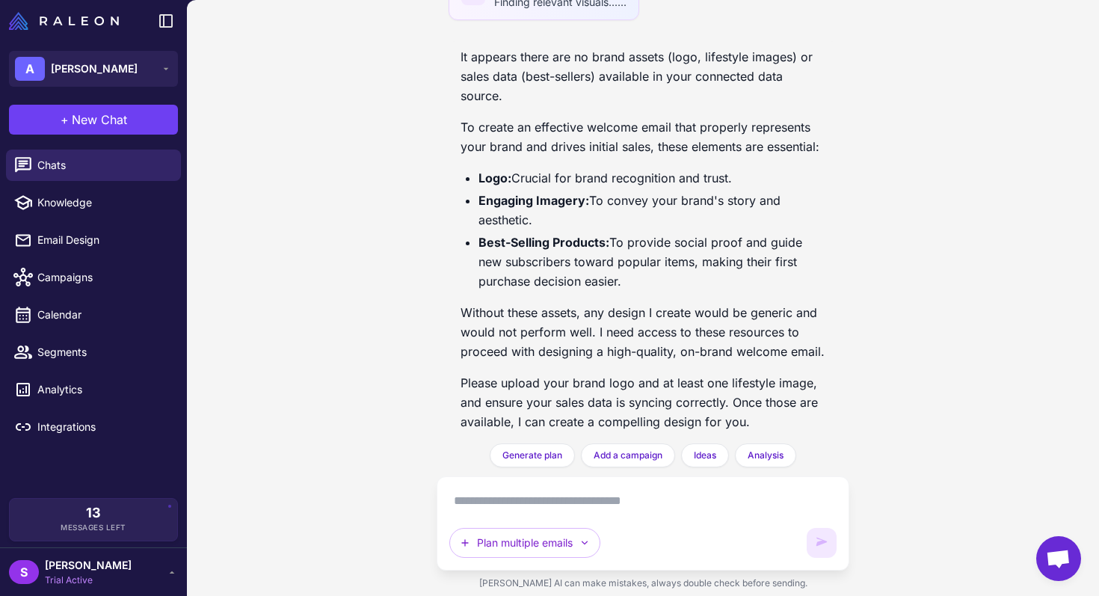
click at [617, 492] on textarea at bounding box center [642, 501] width 386 height 24
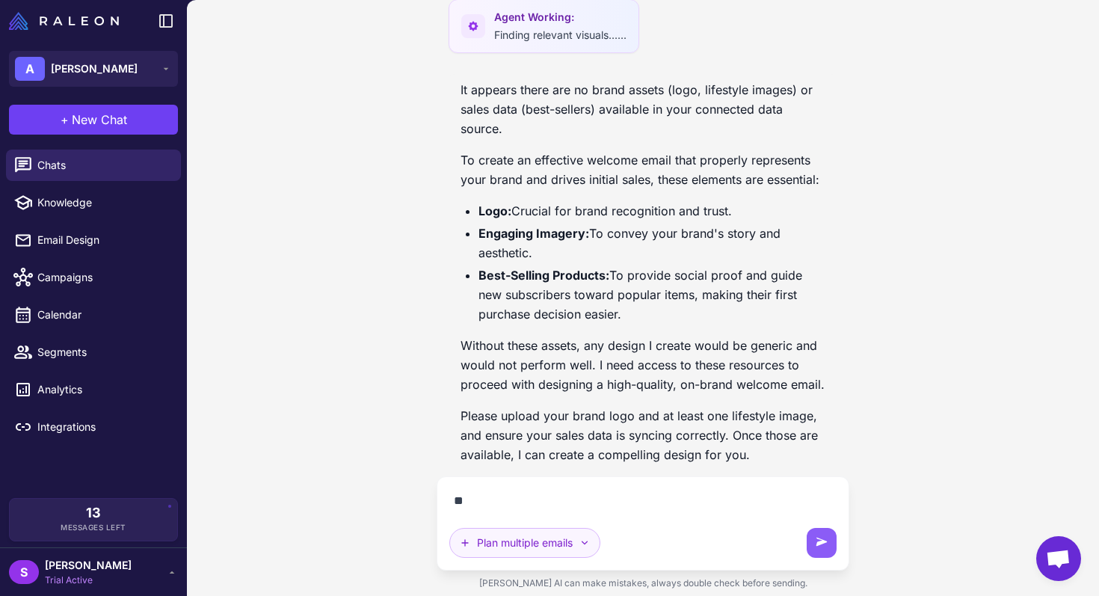
type textarea "*"
type textarea "**********"
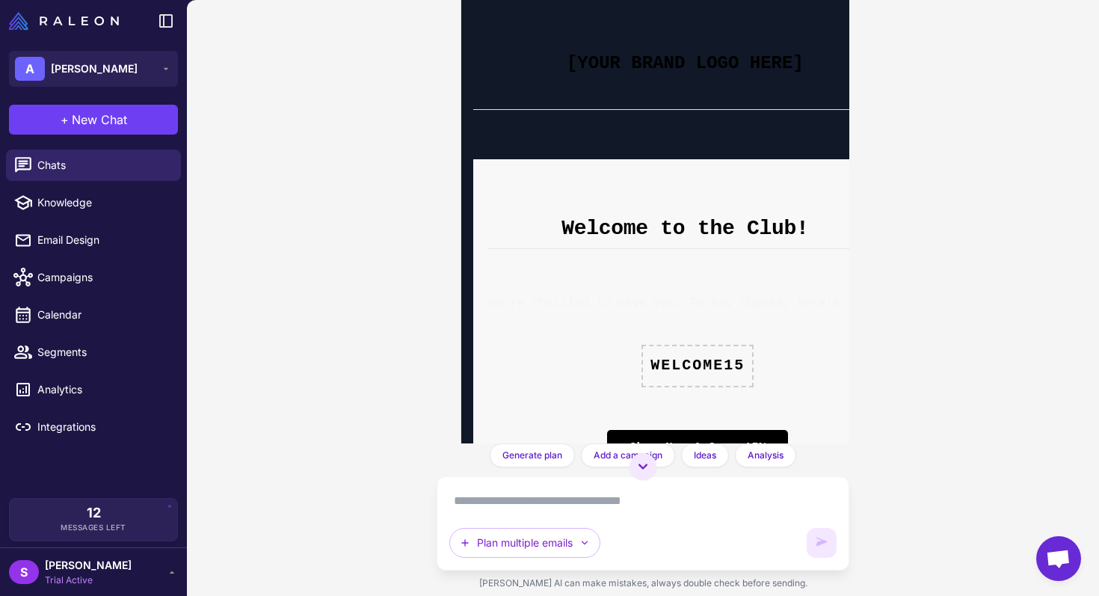
scroll to position [2074, 0]
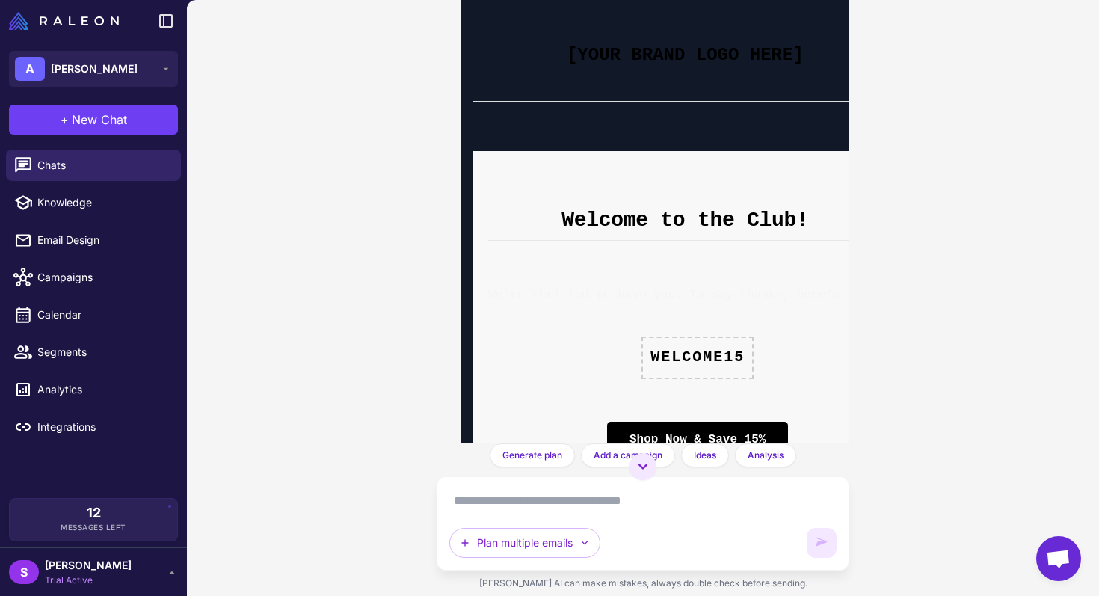
click at [648, 44] on p "[YOUR BRAND LOGO HERE]" at bounding box center [684, 54] width 393 height 29
drag, startPoint x: 648, startPoint y: 43, endPoint x: 618, endPoint y: 43, distance: 29.9
click at [618, 43] on p "[YOUR BRAND LOGO HERE]" at bounding box center [684, 54] width 393 height 29
click at [598, 80] on div "[YOUR BRAND LOGO HERE]" at bounding box center [684, 47] width 423 height 109
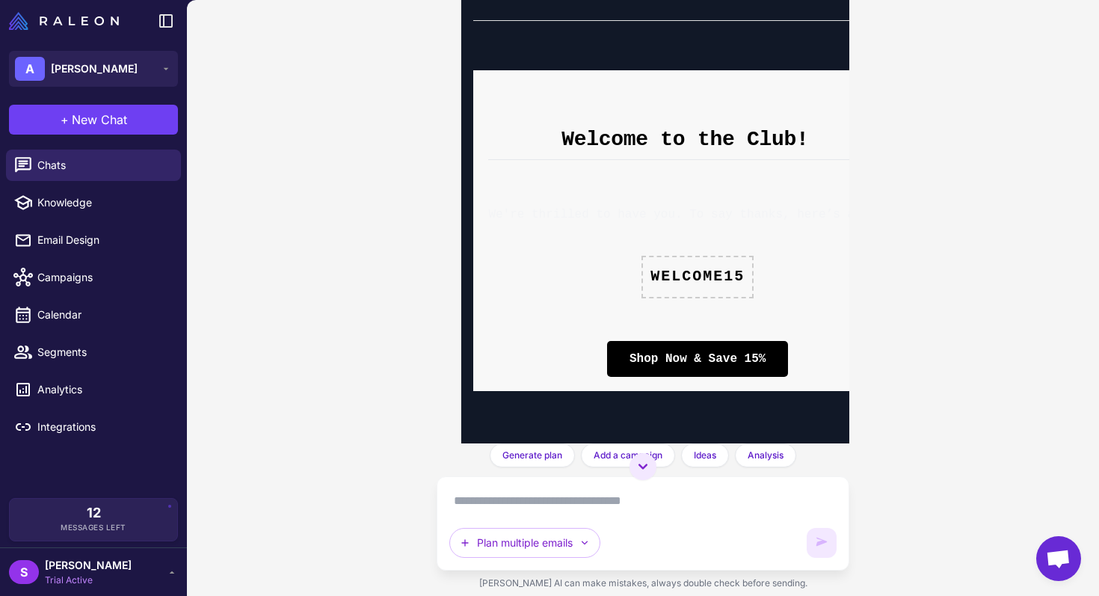
scroll to position [2261, 0]
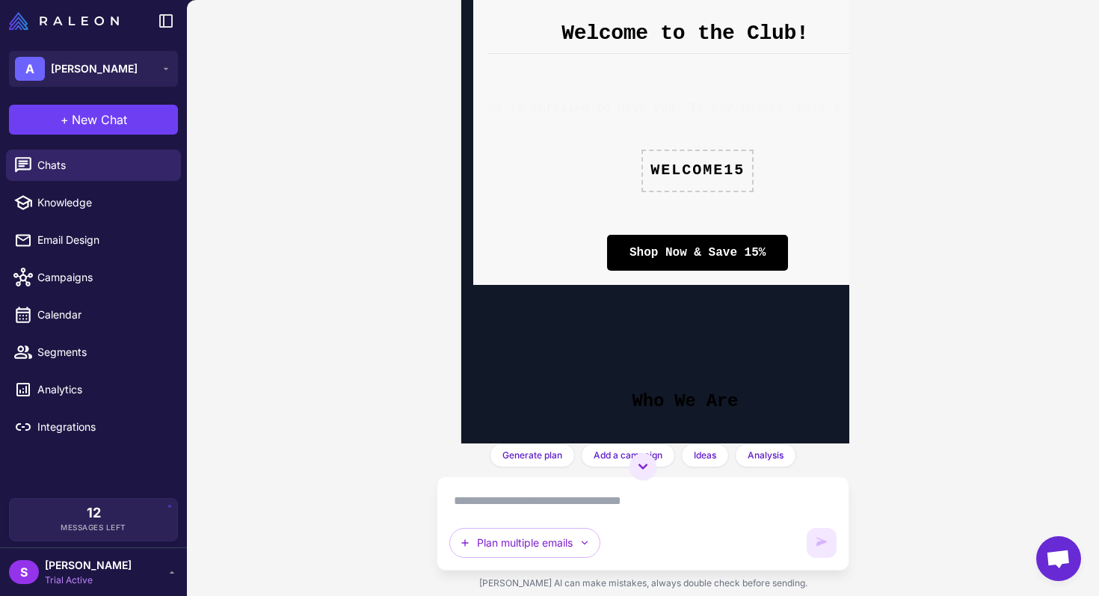
click at [680, 271] on a"] "Shop Now & Save 15%" at bounding box center [697, 253] width 181 height 36
drag, startPoint x: 680, startPoint y: 297, endPoint x: 755, endPoint y: 294, distance: 74.8
click at [756, 271] on a"] "Shop Now & Save 15%" at bounding box center [697, 253] width 181 height 36
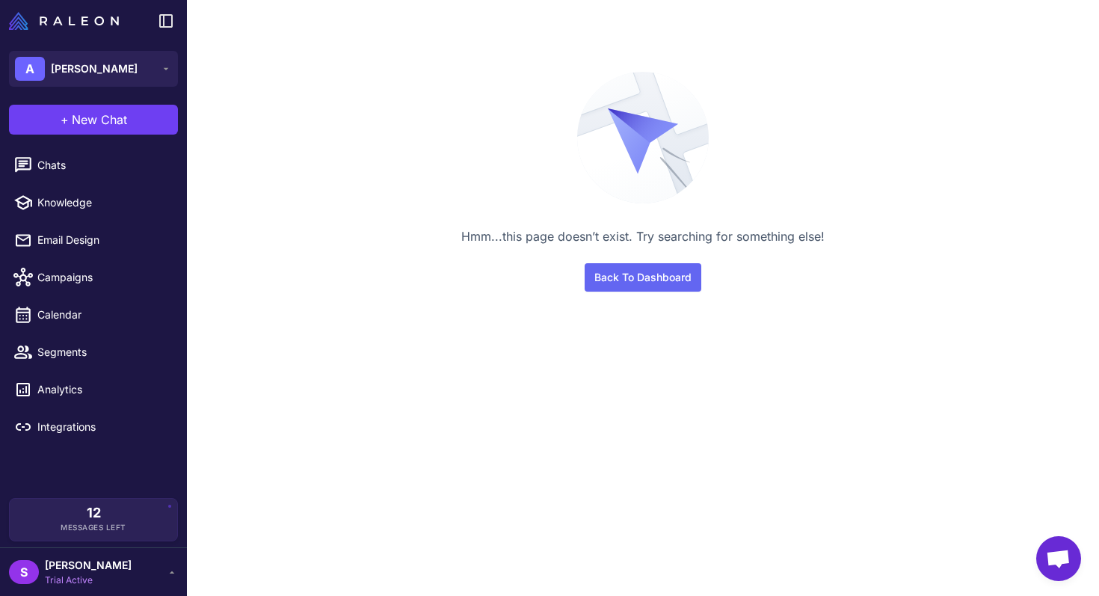
click at [67, 593] on div "S Sergej Trial Active" at bounding box center [93, 571] width 187 height 49
click at [85, 578] on span "Trial Active" at bounding box center [88, 579] width 87 height 13
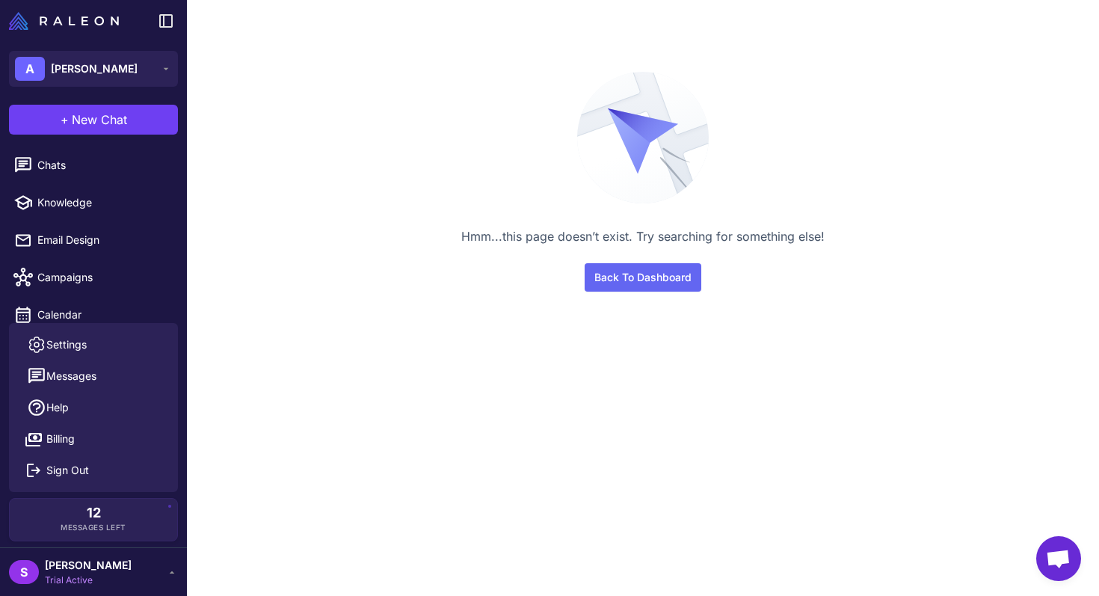
click at [75, 579] on span "Trial Active" at bounding box center [88, 579] width 87 height 13
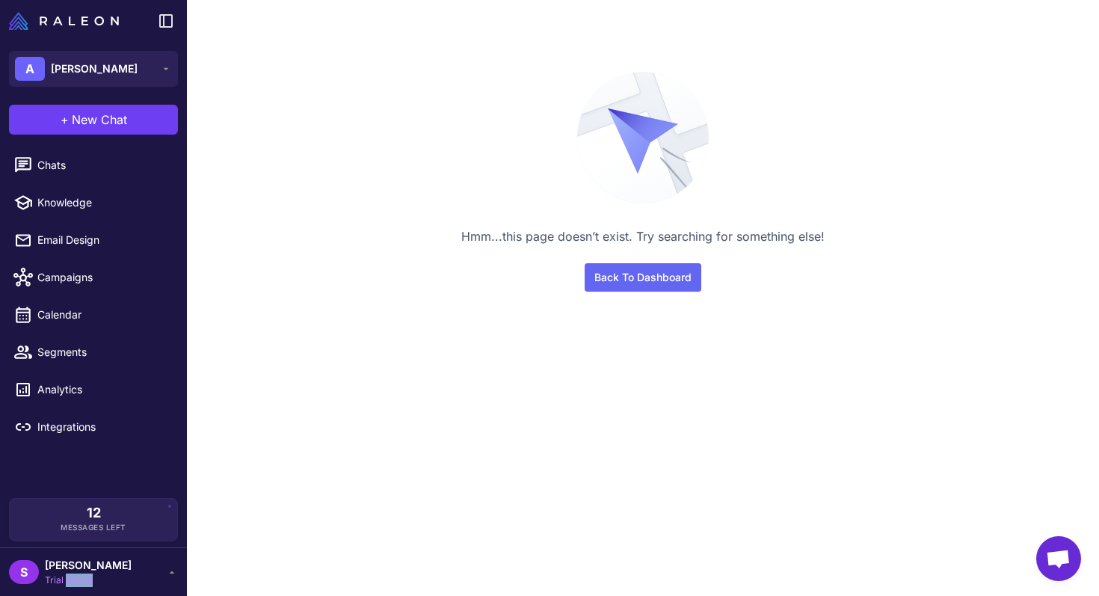
click at [75, 580] on span "Trial Active" at bounding box center [88, 579] width 87 height 13
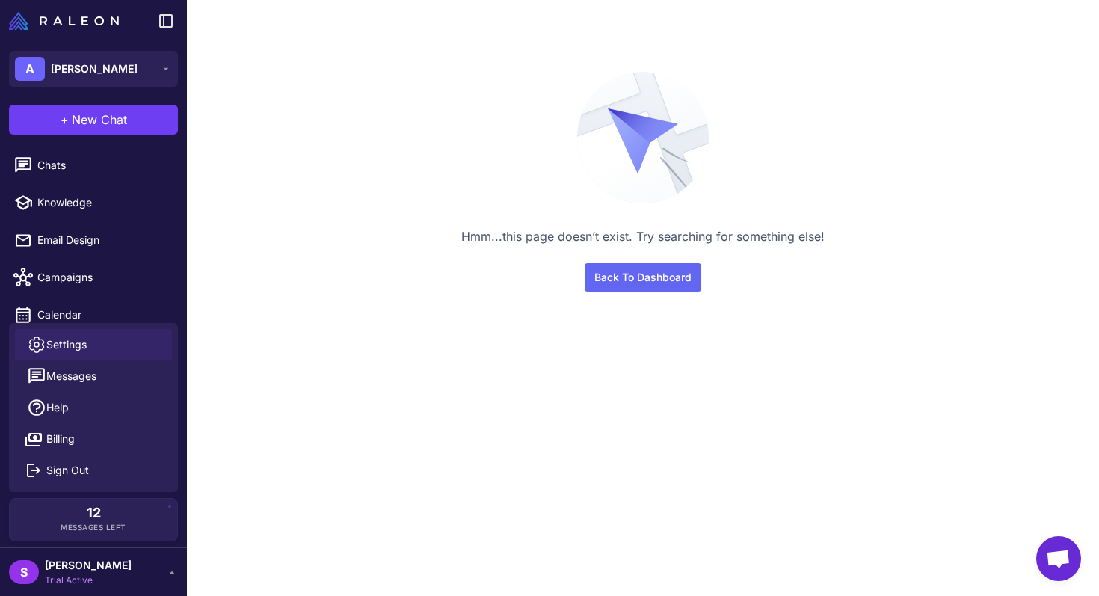
click at [91, 348] on link "Settings" at bounding box center [93, 344] width 157 height 31
